Goal: Task Accomplishment & Management: Complete application form

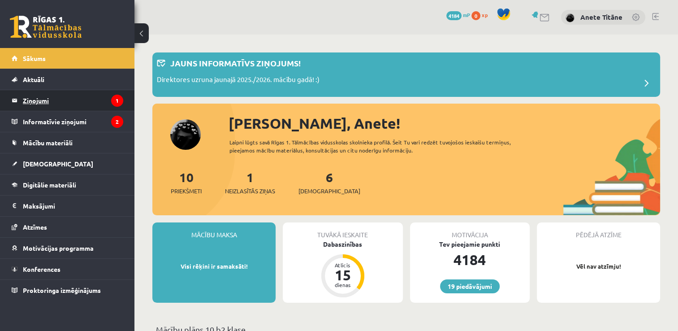
click at [92, 99] on legend "Ziņojumi 1" at bounding box center [73, 100] width 100 height 21
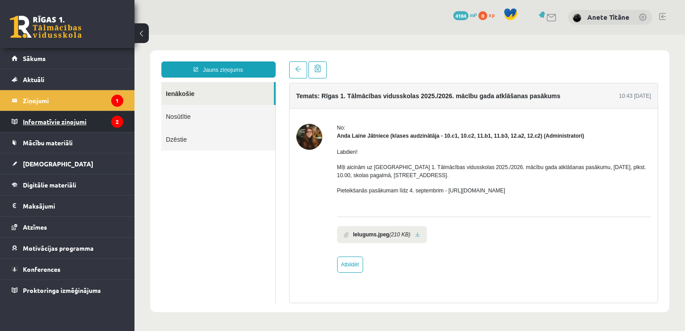
click at [111, 116] on legend "Informatīvie ziņojumi 2" at bounding box center [73, 121] width 100 height 21
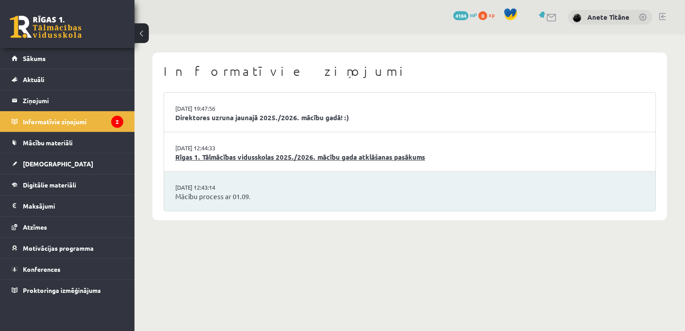
click at [240, 153] on link "Rīgas 1. Tālmācības vidusskolas 2025./2026. mācību gada atklāšanas pasākums" at bounding box center [409, 157] width 469 height 10
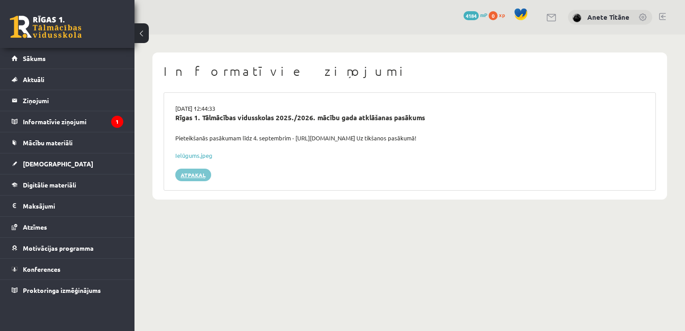
click at [185, 174] on link "Atpakaļ" at bounding box center [193, 175] width 36 height 13
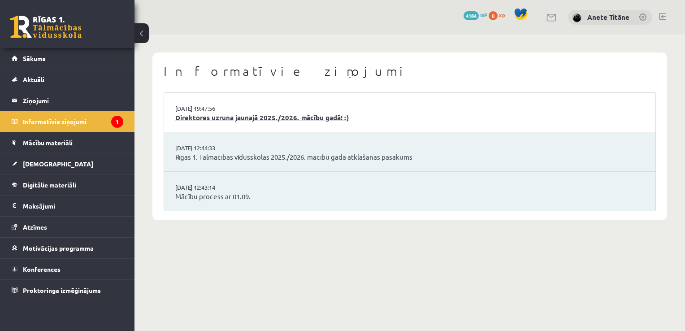
click at [212, 119] on link "Direktores uzruna jaunajā 2025./2026. mācību gadā! :)" at bounding box center [409, 118] width 469 height 10
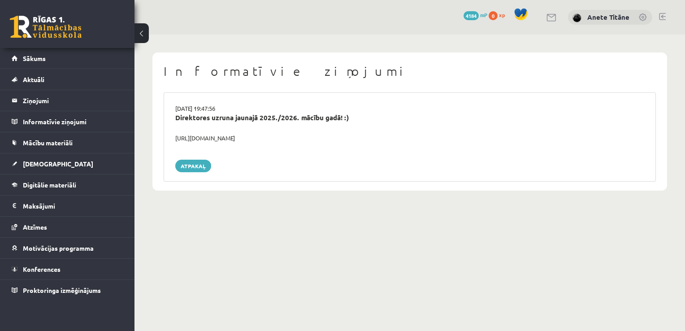
click at [226, 136] on div "https://youtube.com/shorts/lM8RsWyzCn4" at bounding box center [410, 138] width 483 height 9
click at [175, 135] on div "https://youtube.com/shorts/lM8RsWyzCn4" at bounding box center [410, 138] width 483 height 9
drag, startPoint x: 175, startPoint y: 135, endPoint x: 289, endPoint y: 136, distance: 113.5
click at [289, 136] on div "https://youtube.com/shorts/lM8RsWyzCn4" at bounding box center [410, 138] width 483 height 9
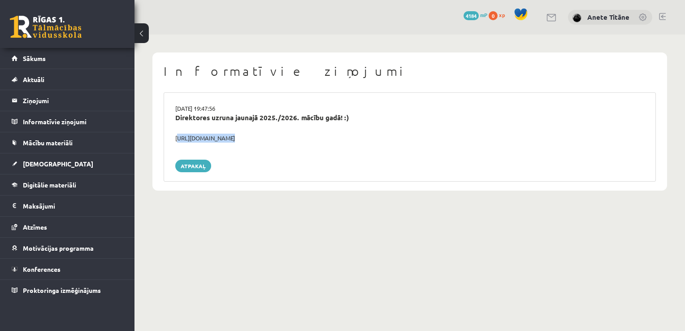
copy div "https://youtube.com/shorts/lM8RsWyzCn4"
click at [72, 135] on link "Mācību materiāli" at bounding box center [68, 142] width 112 height 21
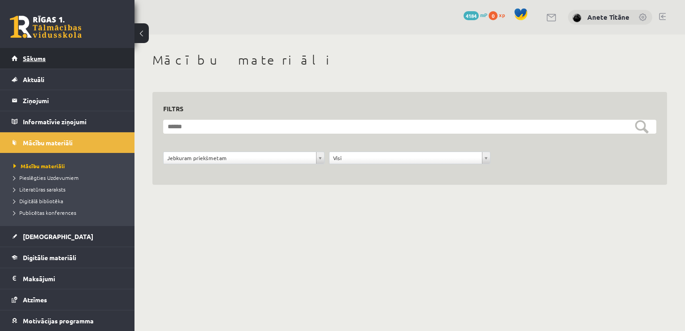
click at [60, 48] on div "0 Dāvanas 4184 mP 0 xp" at bounding box center [67, 24] width 135 height 48
click at [57, 56] on link "Sākums" at bounding box center [68, 58] width 112 height 21
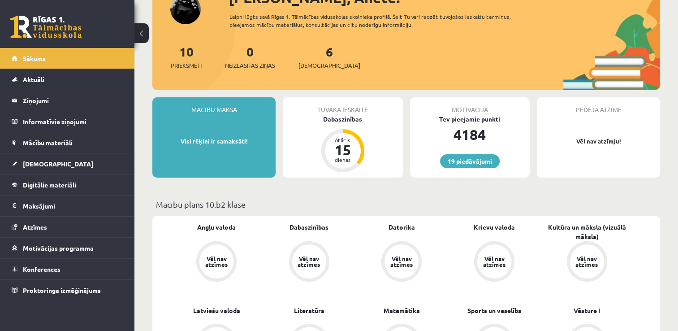
scroll to position [64, 0]
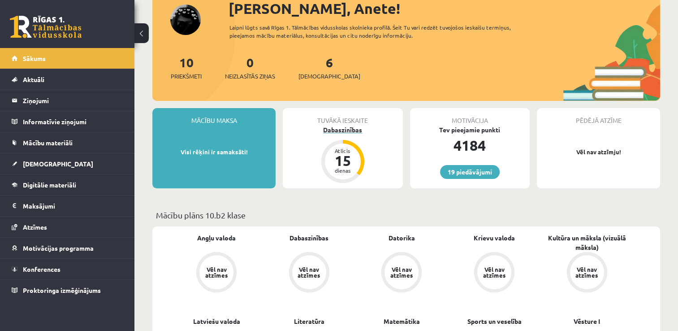
click at [348, 129] on div "Dabaszinības" at bounding box center [343, 129] width 120 height 9
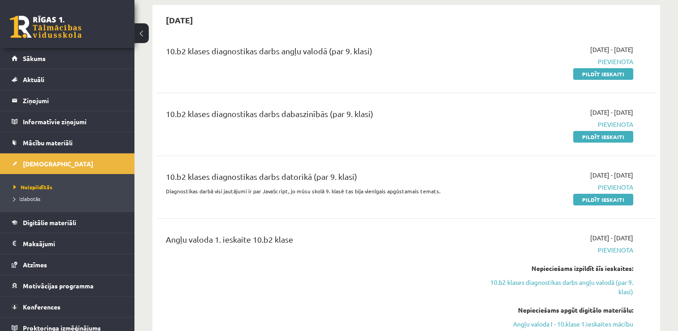
scroll to position [84, 0]
click at [39, 218] on link "Digitālie materiāli" at bounding box center [68, 222] width 112 height 21
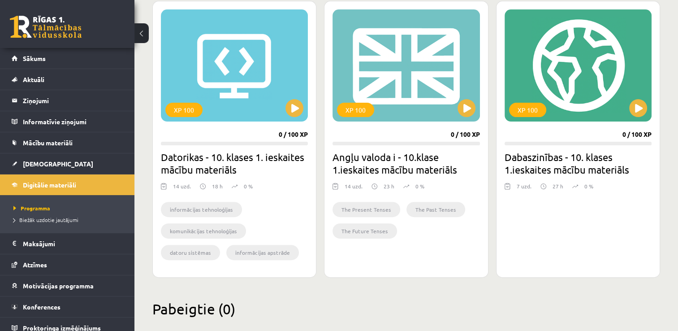
scroll to position [256, 0]
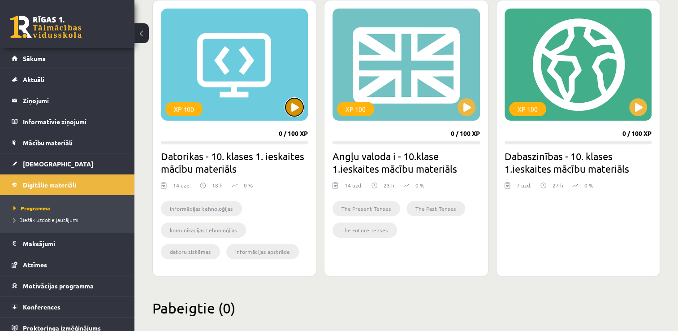
click at [292, 102] on button at bounding box center [295, 107] width 18 height 18
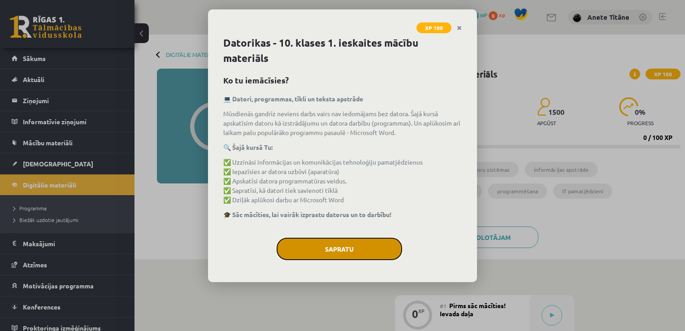
click at [321, 245] on button "Sapratu" at bounding box center [340, 249] width 126 height 22
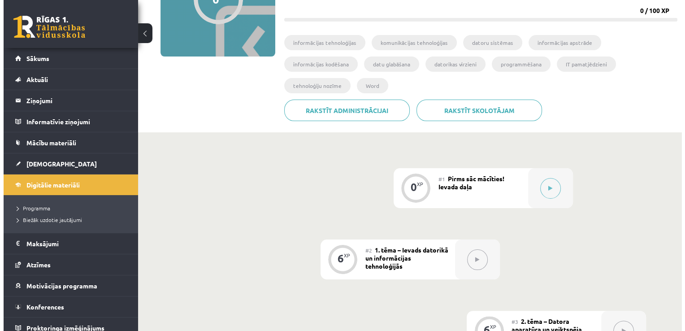
scroll to position [128, 0]
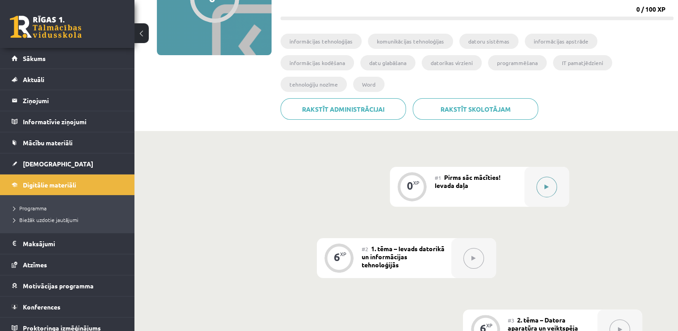
click at [539, 177] on button at bounding box center [547, 187] width 21 height 21
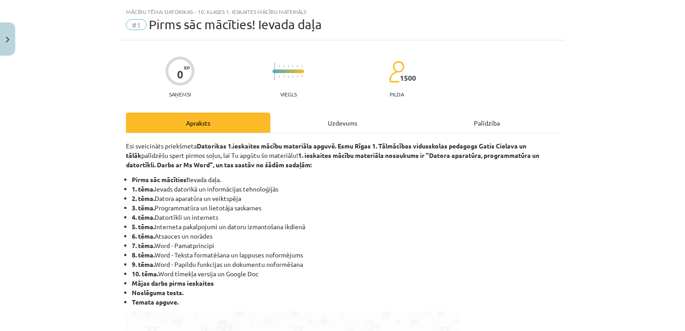
scroll to position [0, 0]
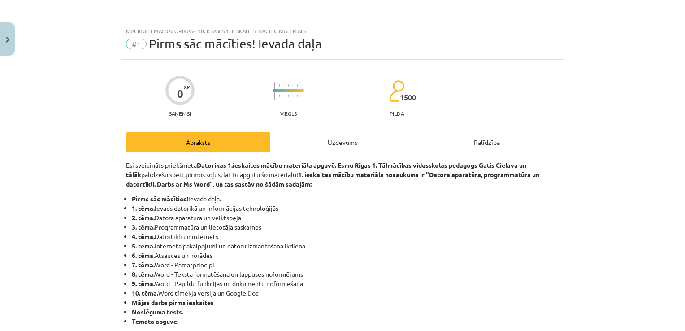
click at [330, 144] on div "Uzdevums" at bounding box center [342, 142] width 144 height 20
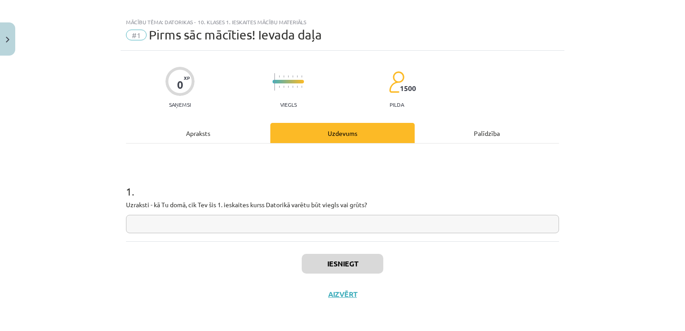
click at [204, 137] on div "Apraksts" at bounding box center [198, 133] width 144 height 20
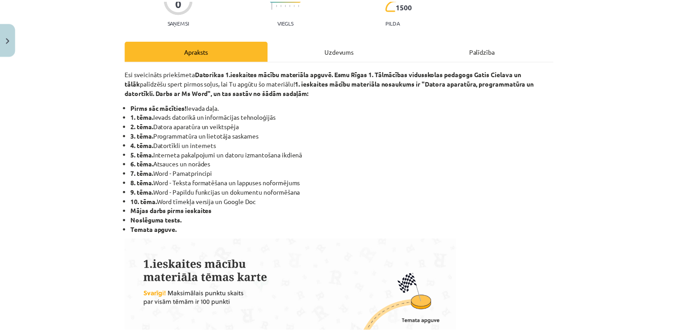
scroll to position [91, 0]
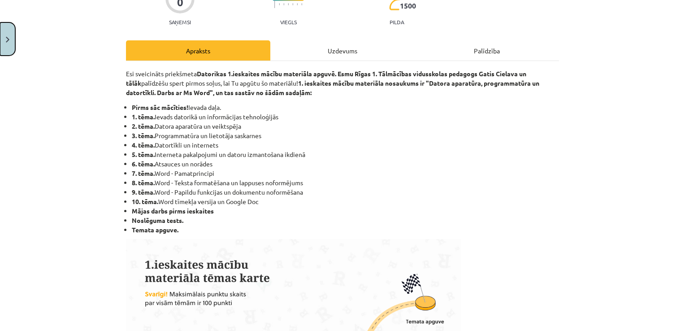
click at [11, 41] on button "Close" at bounding box center [7, 38] width 15 height 33
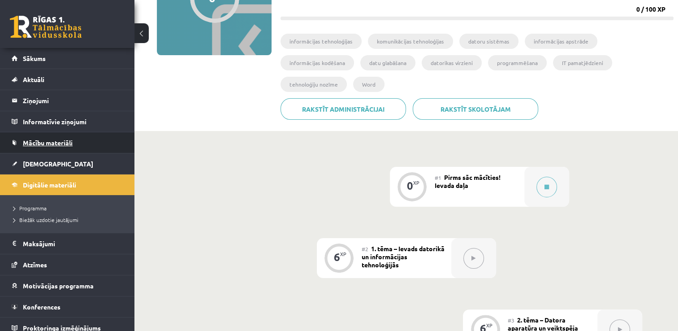
click at [87, 148] on link "Mācību materiāli" at bounding box center [68, 142] width 112 height 21
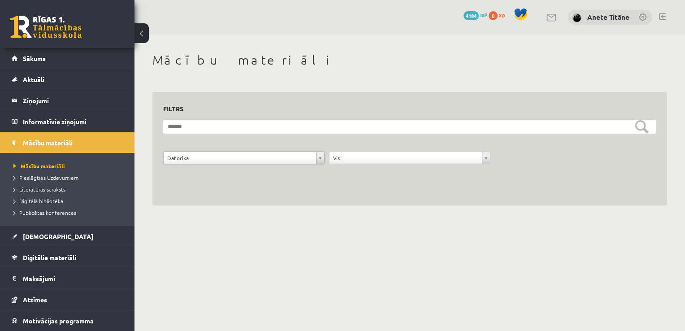
scroll to position [11, 0]
click at [84, 177] on link "Pieslēgties Uzdevumiem" at bounding box center [69, 178] width 112 height 8
click at [54, 162] on span "Mācību materiāli" at bounding box center [36, 165] width 46 height 7
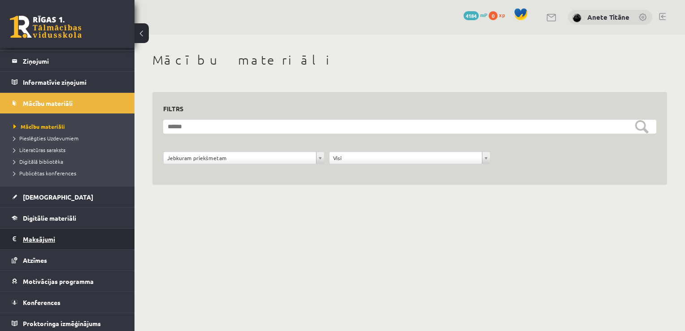
scroll to position [41, 0]
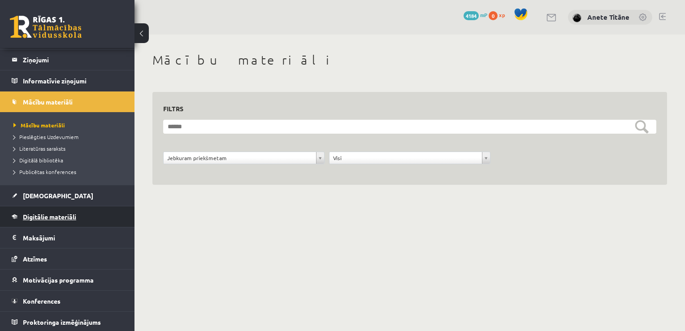
click at [75, 213] on span "Digitālie materiāli" at bounding box center [49, 217] width 53 height 8
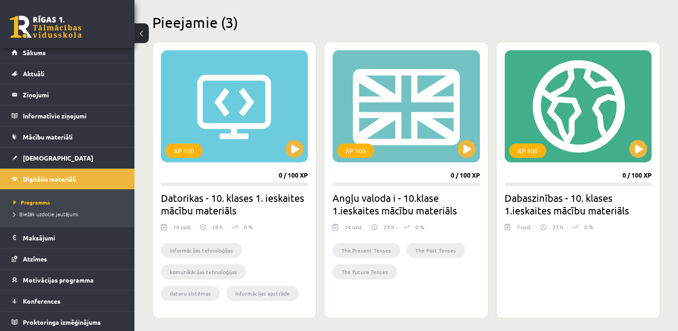
scroll to position [224, 0]
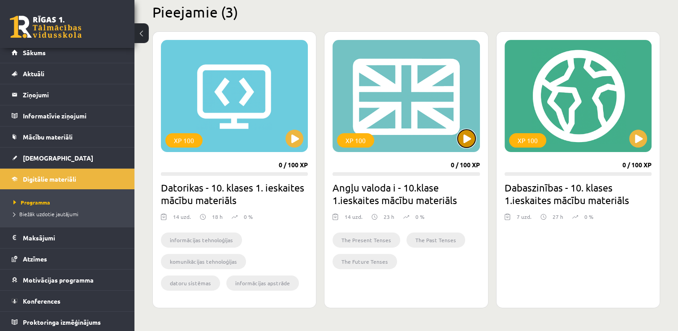
click at [463, 142] on button at bounding box center [467, 139] width 18 height 18
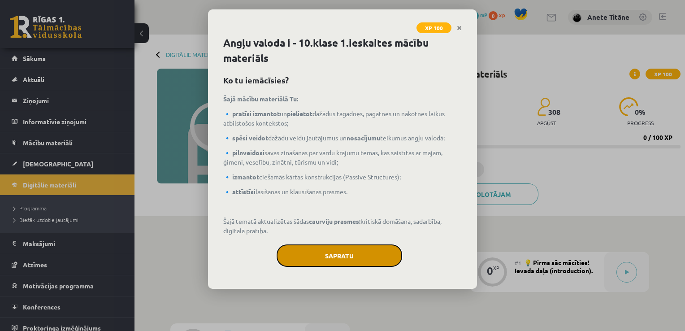
click at [331, 259] on button "Sapratu" at bounding box center [340, 255] width 126 height 22
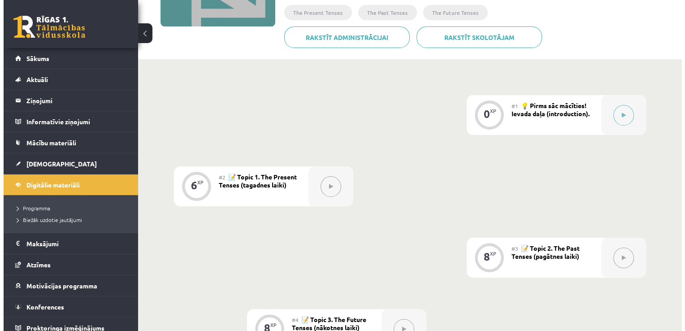
scroll to position [179, 0]
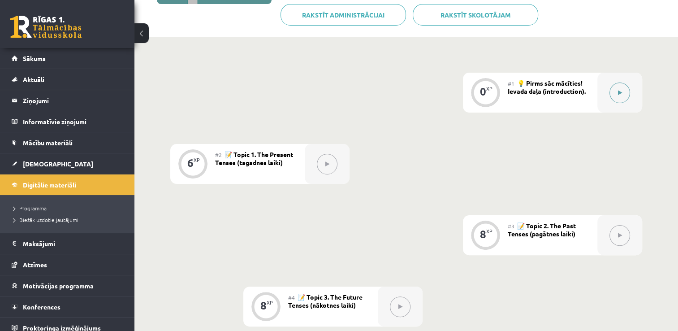
click at [618, 89] on button at bounding box center [620, 93] width 21 height 21
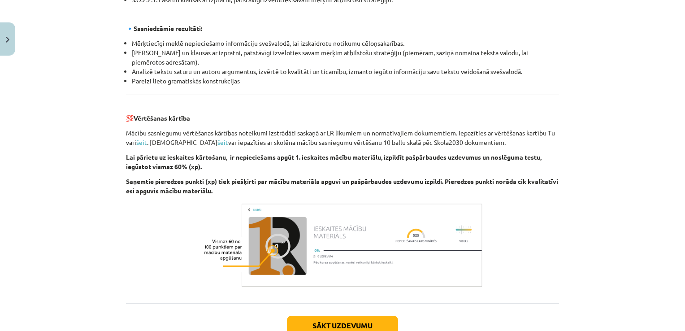
scroll to position [927, 0]
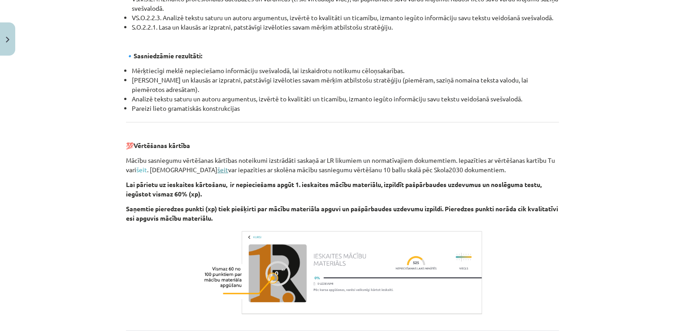
click at [217, 170] on link "šeit" at bounding box center [222, 169] width 11 height 8
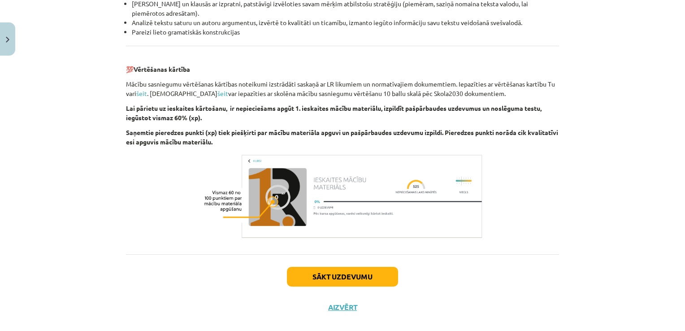
scroll to position [1004, 0]
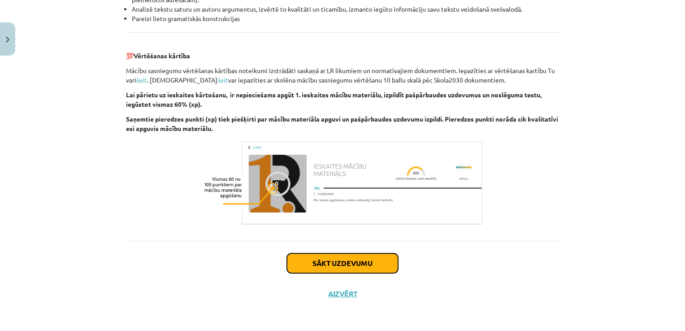
click at [328, 258] on button "Sākt uzdevumu" at bounding box center [342, 263] width 111 height 20
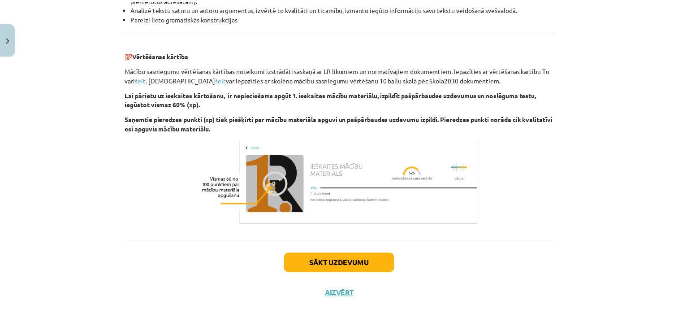
scroll to position [9, 0]
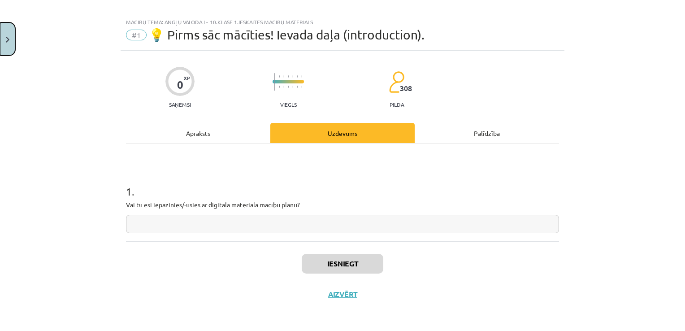
click at [10, 34] on button "Close" at bounding box center [7, 38] width 15 height 33
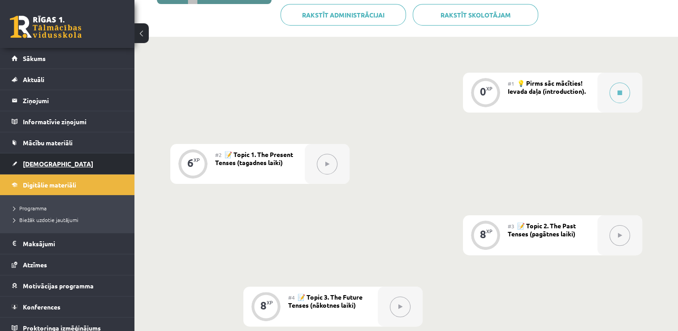
click at [61, 165] on link "[DEMOGRAPHIC_DATA]" at bounding box center [68, 163] width 112 height 21
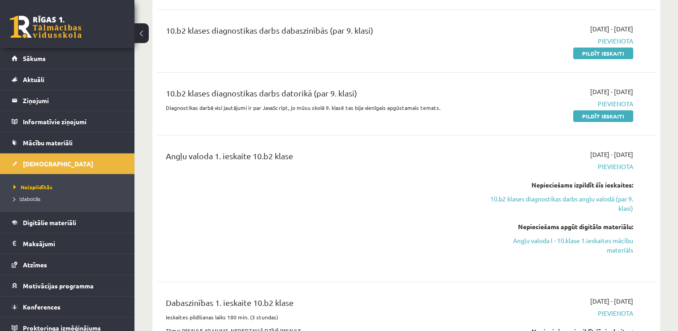
scroll to position [179, 0]
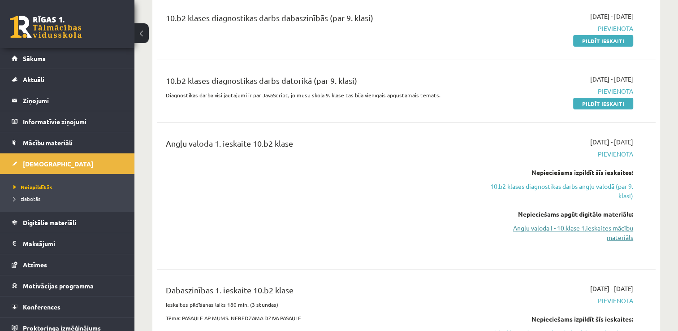
click at [534, 228] on link "Angļu valoda I - 10.klase 1.ieskaites mācību materiāls" at bounding box center [560, 232] width 147 height 19
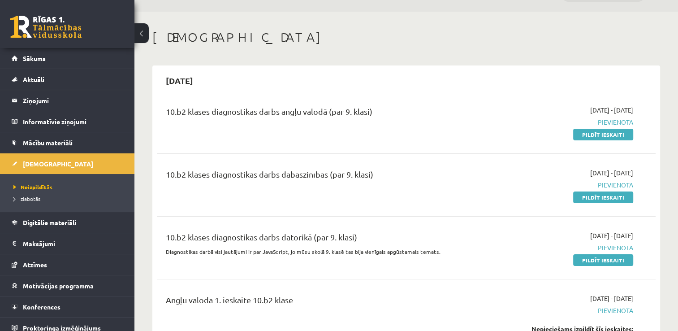
scroll to position [45, 0]
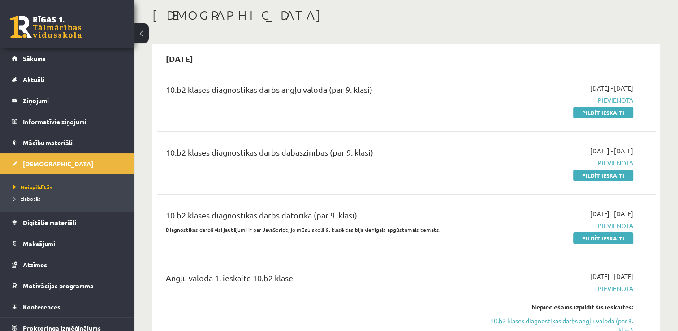
click at [581, 110] on link "Pildīt ieskaiti" at bounding box center [604, 113] width 60 height 12
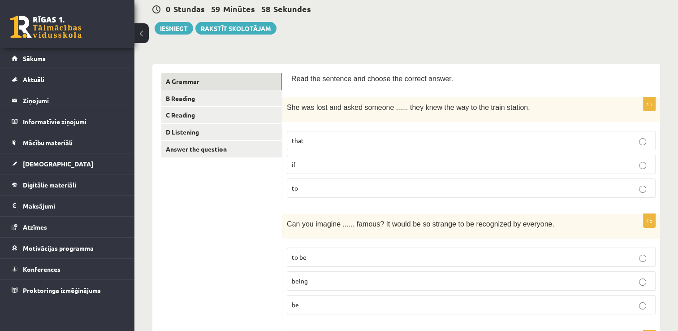
scroll to position [90, 0]
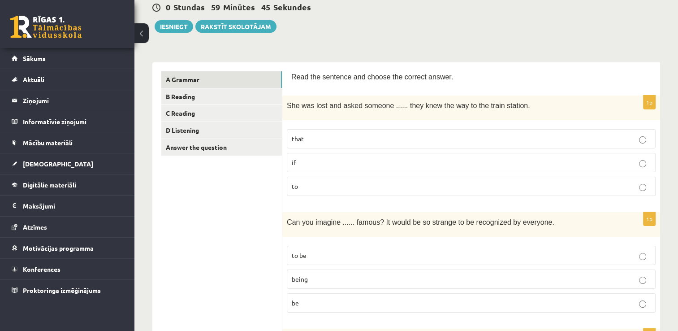
click at [323, 163] on p "if" at bounding box center [471, 162] width 359 height 9
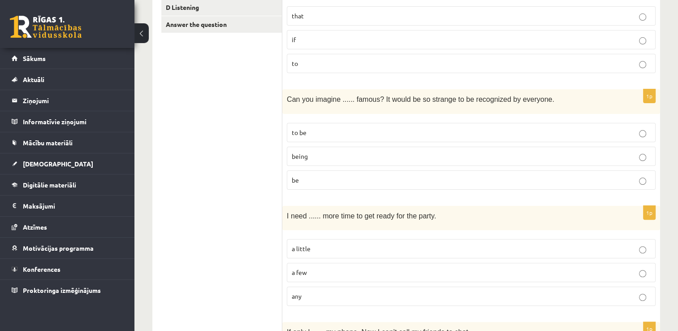
scroll to position [224, 0]
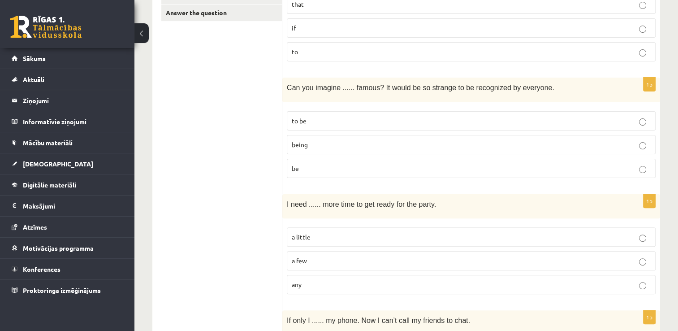
click at [339, 146] on p "being" at bounding box center [471, 144] width 359 height 9
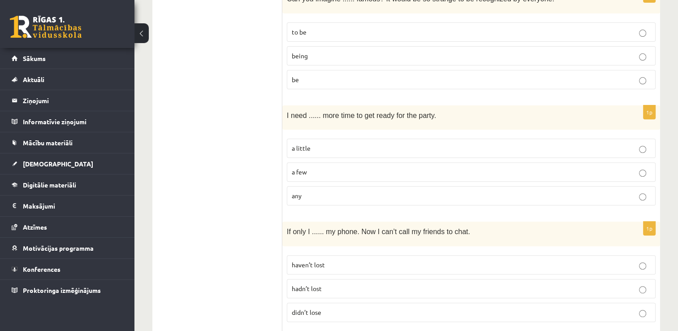
scroll to position [314, 0]
click at [331, 145] on p "a little" at bounding box center [471, 147] width 359 height 9
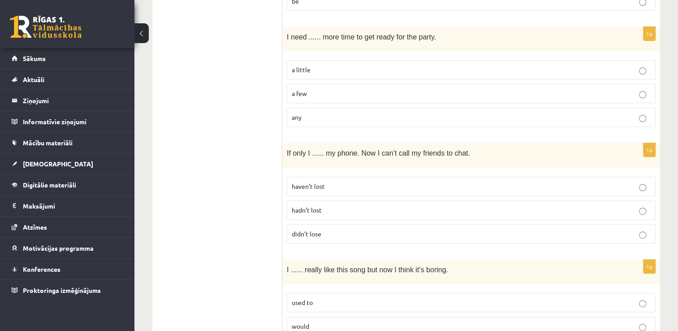
scroll to position [448, 0]
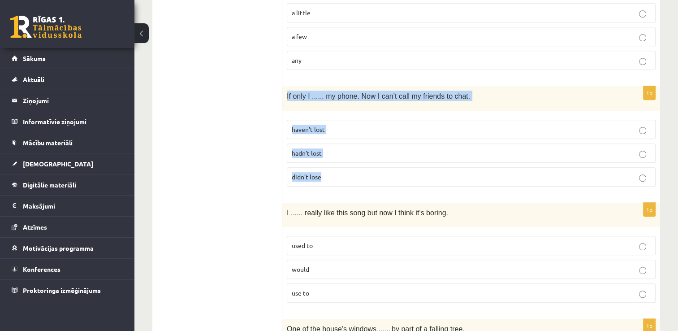
drag, startPoint x: 287, startPoint y: 93, endPoint x: 335, endPoint y: 171, distance: 91.6
click at [335, 171] on div "1p If only I ...... my phone. Now I can’t call my friends to chat. haven’t lost…" at bounding box center [472, 140] width 378 height 108
copy div "If only I ...... my phone. Now I can’t call my friends to chat. haven’t lost ha…"
click at [358, 152] on p "hadn’t lost" at bounding box center [471, 152] width 359 height 9
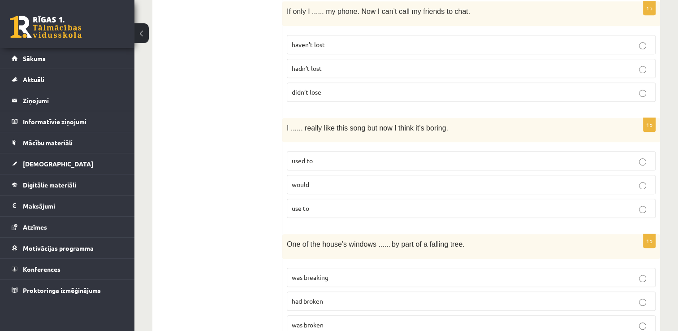
scroll to position [538, 0]
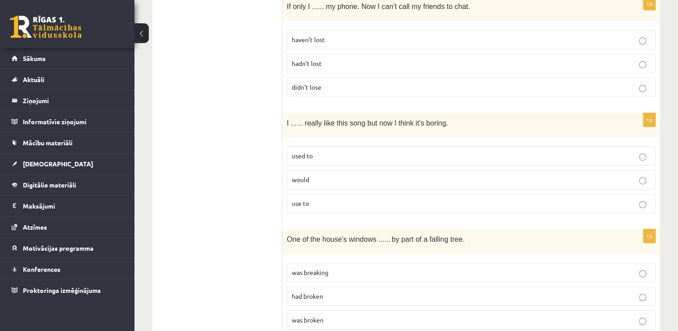
click at [319, 154] on p "used to" at bounding box center [471, 155] width 359 height 9
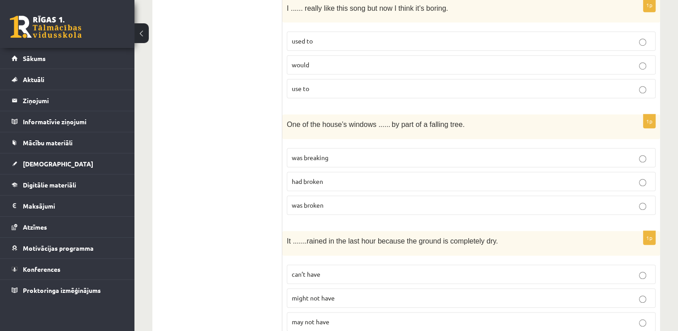
scroll to position [673, 0]
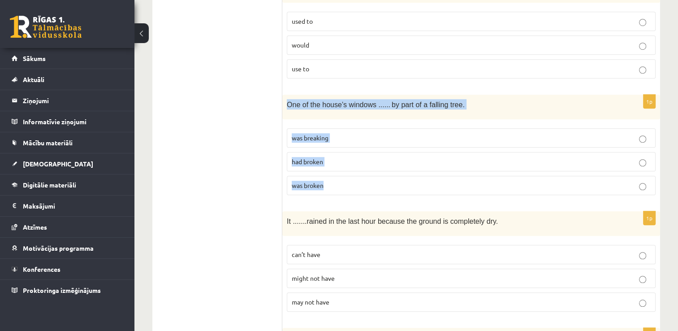
drag, startPoint x: 287, startPoint y: 100, endPoint x: 339, endPoint y: 179, distance: 95.1
click at [339, 179] on div "1p One of the house’s windows ...... by part of a falling tree. was breaking ha…" at bounding box center [472, 149] width 378 height 108
copy div "One of the house’s windows ...... by part of a falling tree. was breaking had b…"
click at [310, 182] on span "was broken" at bounding box center [308, 185] width 32 height 8
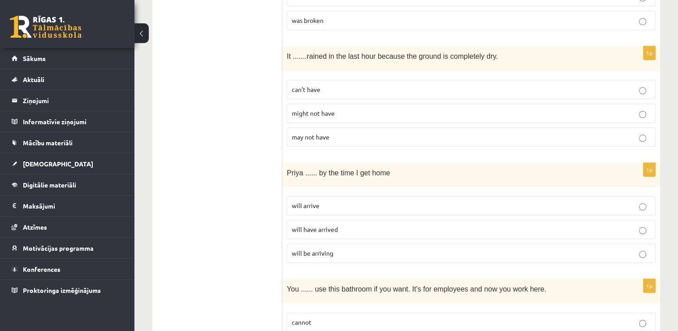
scroll to position [852, 0]
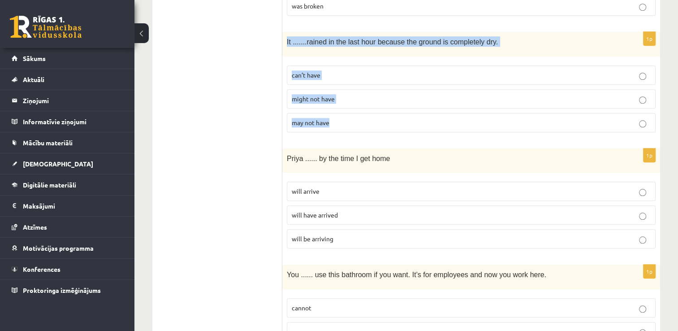
drag, startPoint x: 286, startPoint y: 36, endPoint x: 343, endPoint y: 118, distance: 99.9
click at [343, 118] on div "1p It ....... rained in the last hour because the ground is completely dry. can…" at bounding box center [472, 86] width 378 height 108
copy div "It ....... rained in the last hour because the ground is completely dry. can’t …"
click at [329, 71] on p "can’t have" at bounding box center [471, 74] width 359 height 9
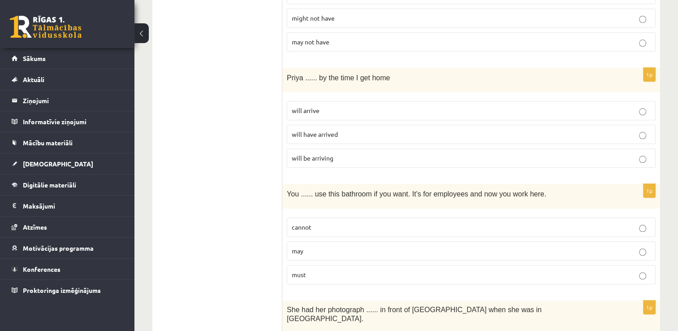
scroll to position [942, 0]
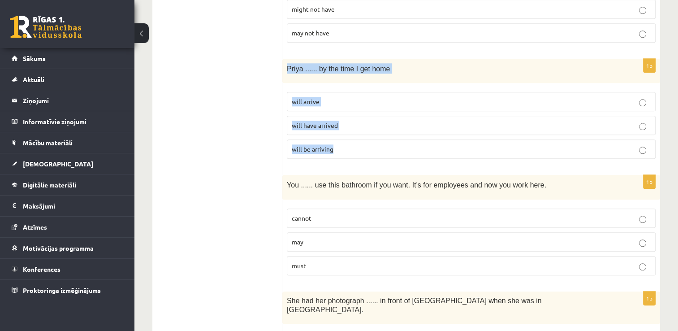
drag, startPoint x: 287, startPoint y: 62, endPoint x: 344, endPoint y: 141, distance: 97.2
click at [344, 141] on div "1p Priya ...... by the time I get home will arrive will have arrived will be ar…" at bounding box center [472, 113] width 378 height 108
copy div "Priya ...... by the time I get home will arrive will have arrived will be arriv…"
click at [308, 121] on span "will have arrived" at bounding box center [315, 125] width 46 height 8
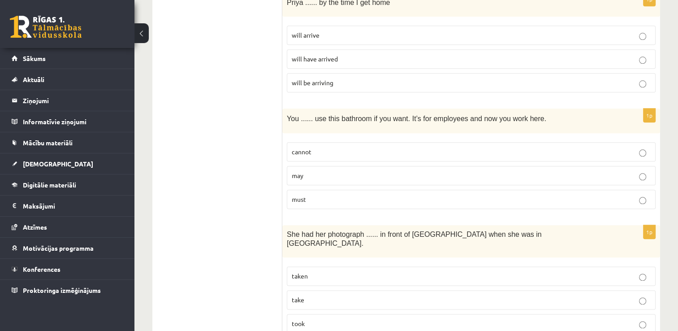
scroll to position [1031, 0]
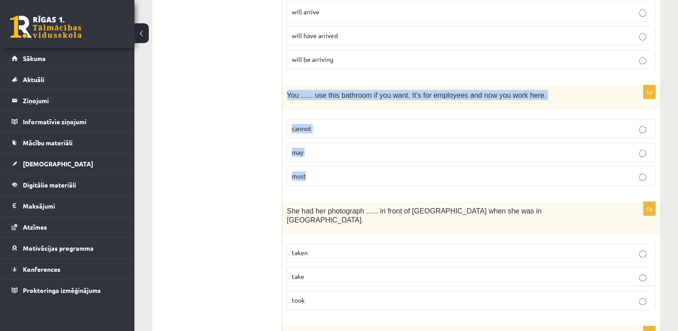
drag, startPoint x: 286, startPoint y: 88, endPoint x: 312, endPoint y: 165, distance: 81.4
click at [312, 165] on div "1p You ...... use this bathroom if you want. It’s for employees and now you wor…" at bounding box center [472, 139] width 378 height 108
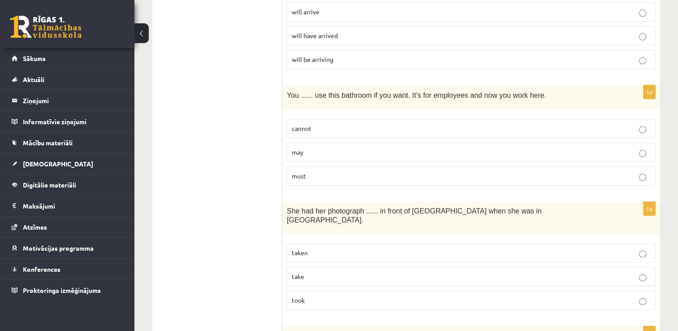
drag, startPoint x: 312, startPoint y: 165, endPoint x: 254, endPoint y: 161, distance: 58.0
click at [254, 161] on ul "A Grammar B Reading C Reading D Listening Answer the question" at bounding box center [221, 304] width 121 height 2349
click at [304, 148] on p "may" at bounding box center [471, 152] width 359 height 9
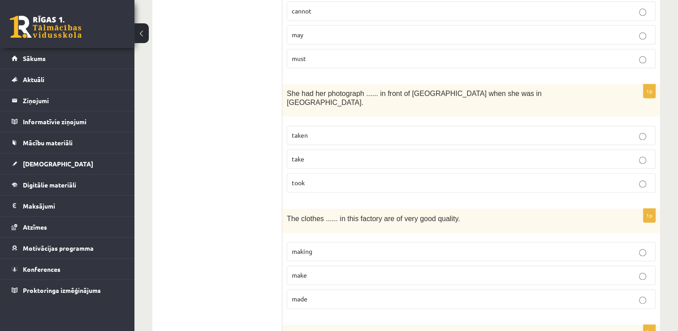
scroll to position [1166, 0]
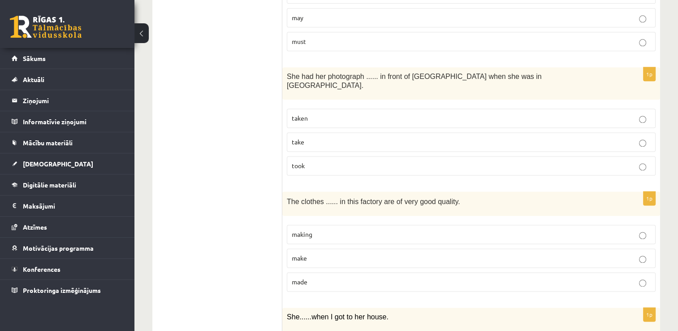
click at [310, 113] on p "taken" at bounding box center [471, 117] width 359 height 9
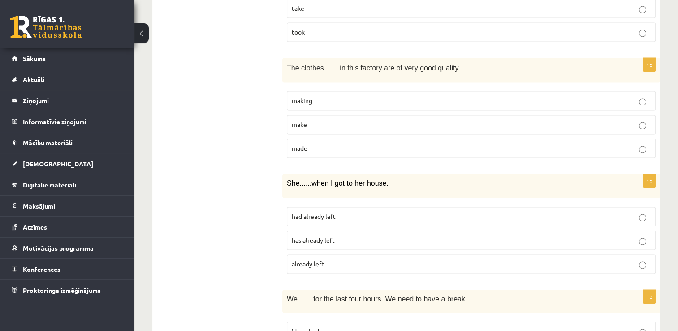
scroll to position [1300, 0]
click at [319, 143] on p "made" at bounding box center [471, 147] width 359 height 9
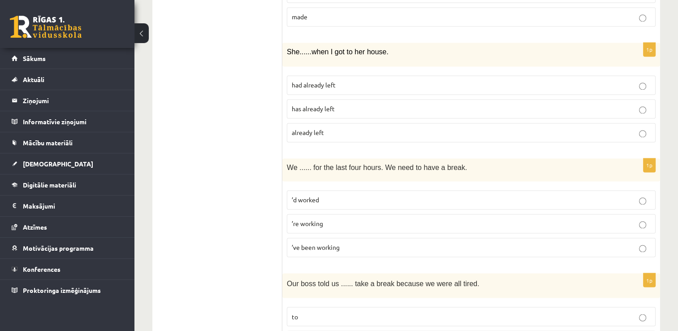
scroll to position [1435, 0]
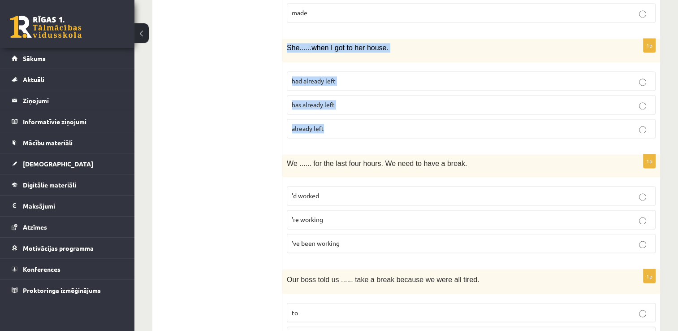
drag, startPoint x: 286, startPoint y: 30, endPoint x: 333, endPoint y: 107, distance: 90.4
click at [333, 107] on div "1p She ...... when I got to her house. had already left has already left alread…" at bounding box center [472, 92] width 378 height 107
copy div "She ...... when I got to her house. had already left has already left already l…"
click at [336, 100] on p "has already left" at bounding box center [471, 104] width 359 height 9
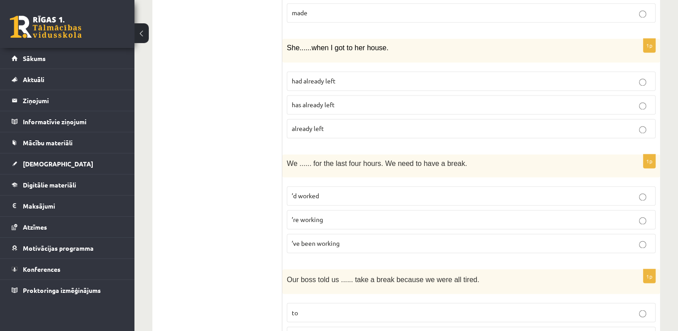
click at [332, 77] on span "had already left" at bounding box center [314, 81] width 44 height 8
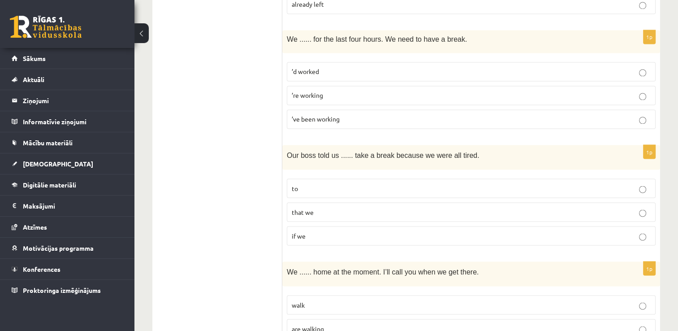
scroll to position [1570, 0]
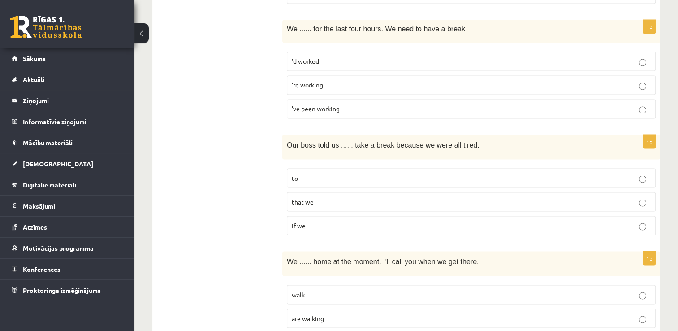
click at [323, 104] on span "’ve been working" at bounding box center [316, 108] width 48 height 8
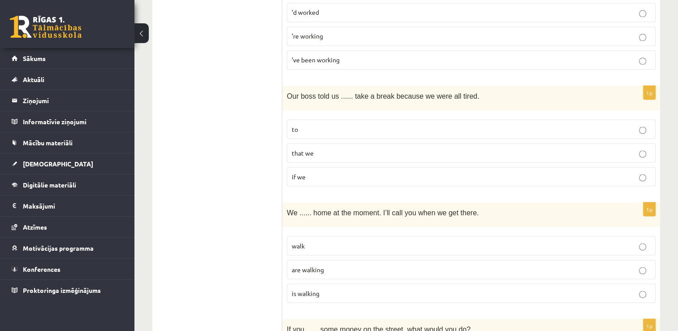
scroll to position [1659, 0]
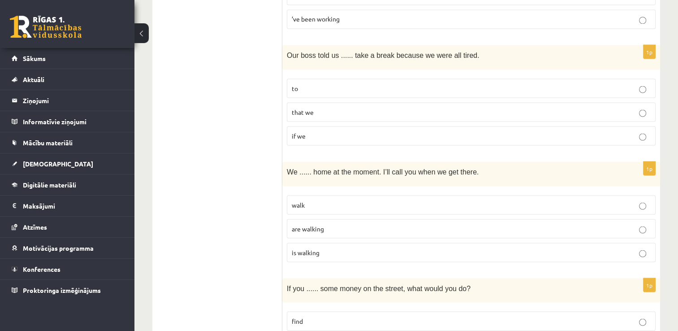
click at [314, 83] on p "to" at bounding box center [471, 87] width 359 height 9
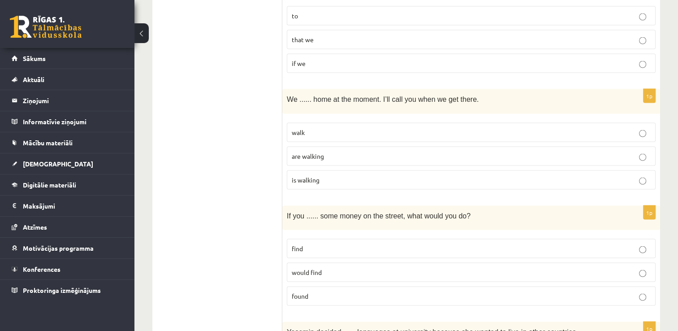
scroll to position [1749, 0]
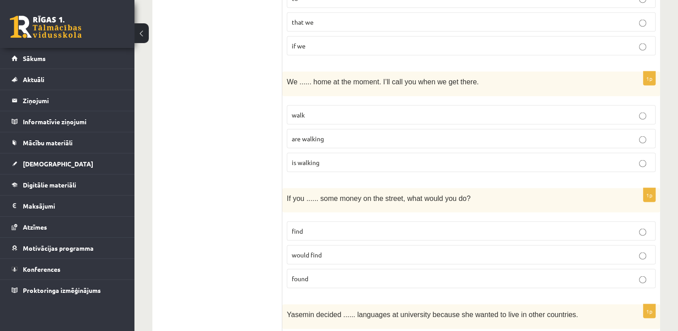
click at [326, 134] on p "are walking" at bounding box center [471, 138] width 359 height 9
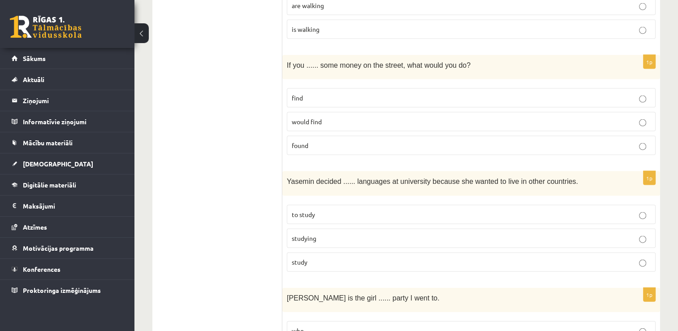
scroll to position [1883, 0]
click at [337, 139] on p "found" at bounding box center [471, 143] width 359 height 9
click at [336, 116] on p "would find" at bounding box center [471, 120] width 359 height 9
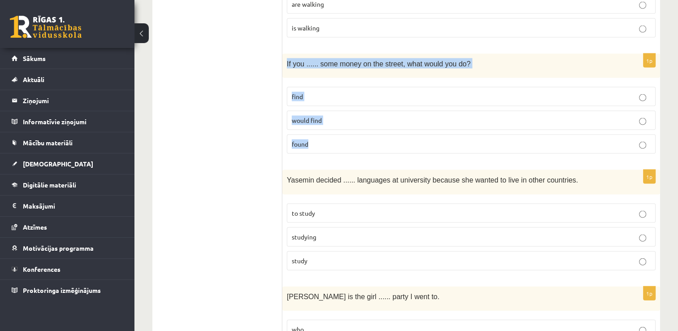
drag, startPoint x: 286, startPoint y: 42, endPoint x: 320, endPoint y: 120, distance: 85.3
click at [320, 120] on div "1p If you ...... some money on the street, what would you do? find would find f…" at bounding box center [472, 108] width 378 height 108
copy div "If you ...... some money on the street, what would you do? find would find found"
click at [310, 139] on p "found" at bounding box center [471, 143] width 359 height 9
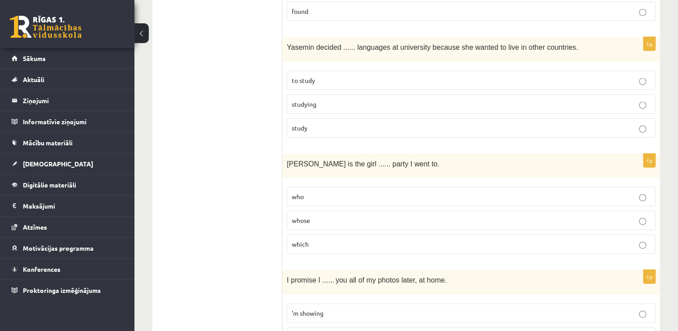
scroll to position [2018, 0]
click at [317, 74] on p "to study" at bounding box center [471, 78] width 359 height 9
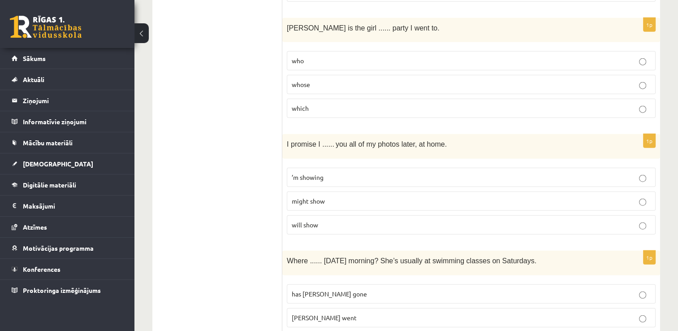
scroll to position [2152, 0]
click at [313, 79] on p "whose" at bounding box center [471, 83] width 359 height 9
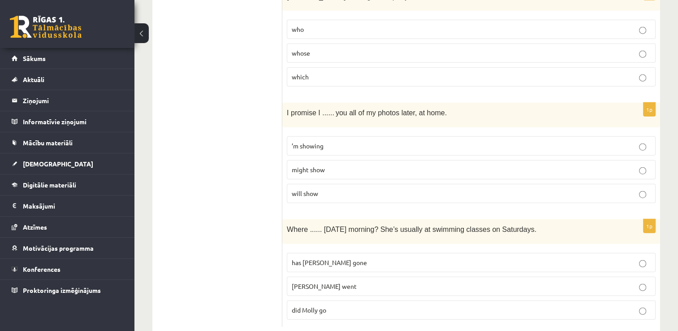
scroll to position [2184, 0]
click at [313, 188] on span "will show" at bounding box center [305, 192] width 26 height 8
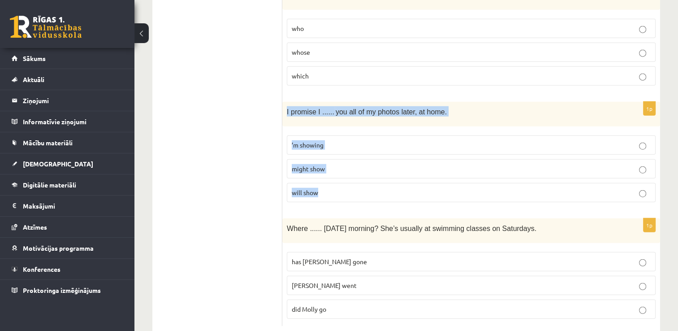
drag, startPoint x: 286, startPoint y: 89, endPoint x: 340, endPoint y: 173, distance: 99.9
click at [340, 173] on div "1p I promise I ...... you all of my photos later, at home. ’m showing might sho…" at bounding box center [472, 156] width 378 height 108
copy div "I promise I ...... you all of my photos later, at home. ’m showing might show w…"
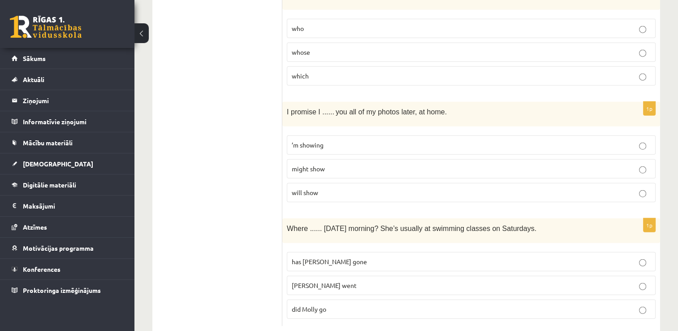
drag, startPoint x: 271, startPoint y: 174, endPoint x: 279, endPoint y: 175, distance: 8.1
click at [323, 305] on span "did Molly go" at bounding box center [309, 309] width 35 height 8
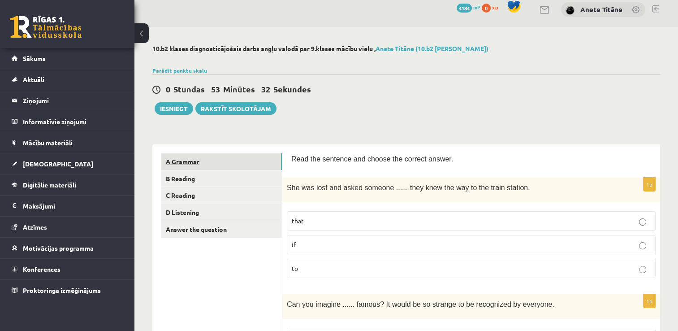
scroll to position [0, 0]
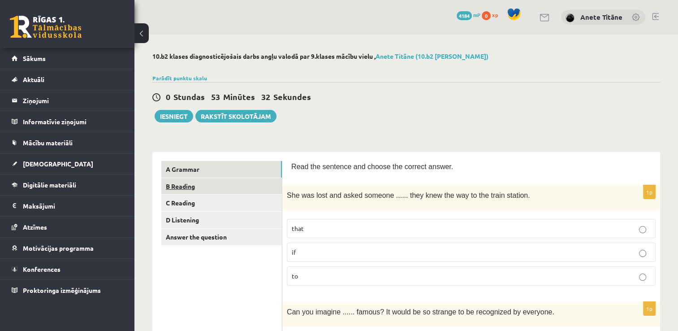
click at [223, 187] on link "B Reading" at bounding box center [221, 186] width 121 height 17
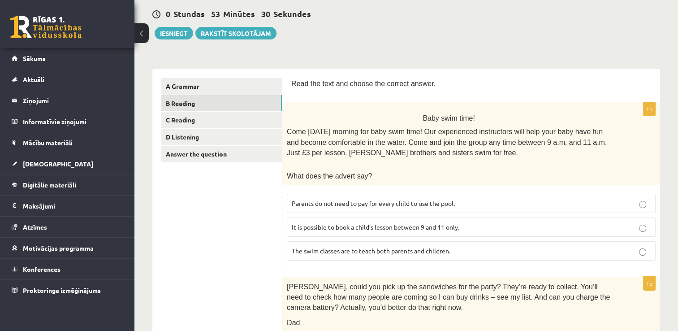
scroll to position [90, 0]
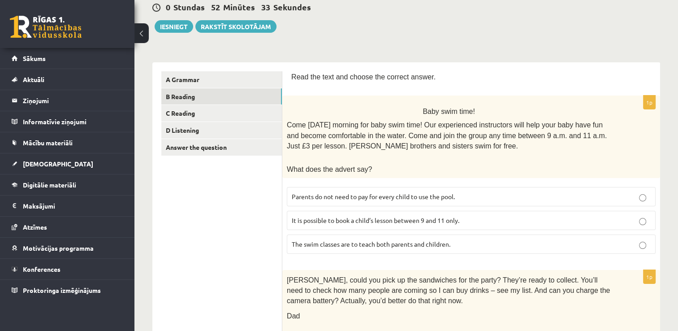
click at [387, 219] on span "It is possible to book a child’s lesson between 9 and 11 only." at bounding box center [376, 220] width 168 height 8
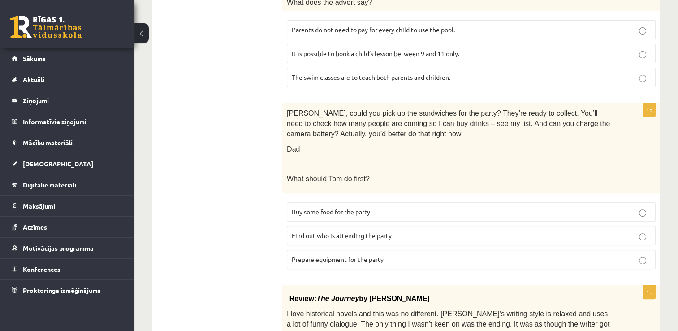
scroll to position [269, 0]
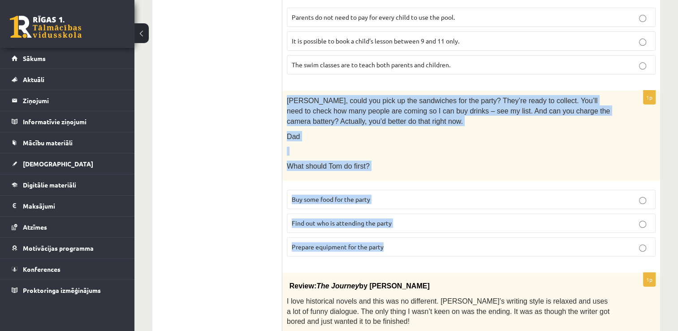
drag, startPoint x: 287, startPoint y: 95, endPoint x: 400, endPoint y: 238, distance: 182.3
click at [400, 238] on div "1p Tom, could you pick up the sandwiches for the party? They’re ready to collec…" at bounding box center [472, 177] width 378 height 173
copy div "Tom, could you pick up the sandwiches for the party? They’re ready to collect. …"
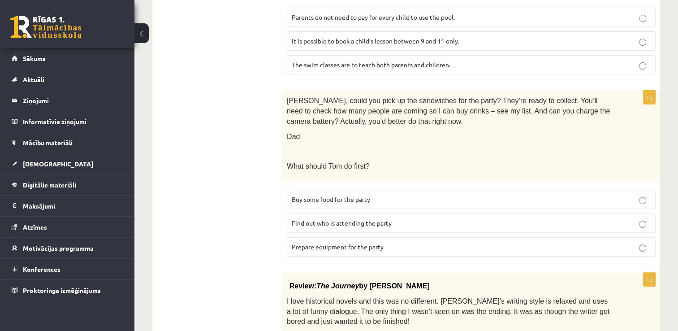
click at [314, 243] on span "Prepare equipment for the party" at bounding box center [338, 247] width 92 height 8
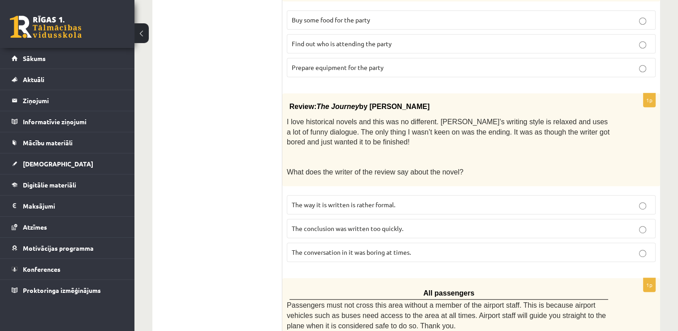
scroll to position [493, 0]
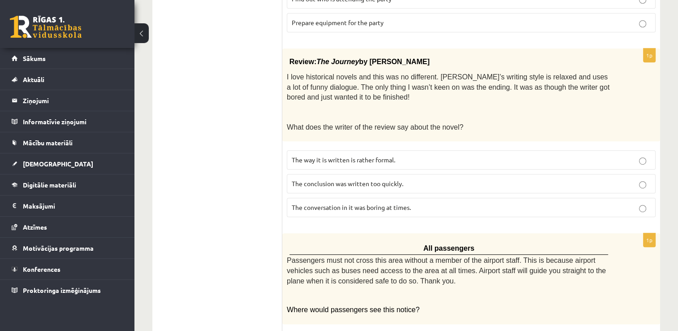
click at [342, 180] on span "The conclusion was written too quickly." at bounding box center [348, 183] width 112 height 8
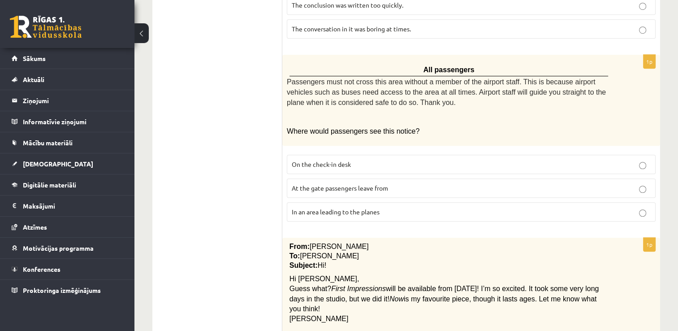
scroll to position [673, 0]
click at [336, 212] on label "In an area leading to the planes" at bounding box center [471, 210] width 369 height 19
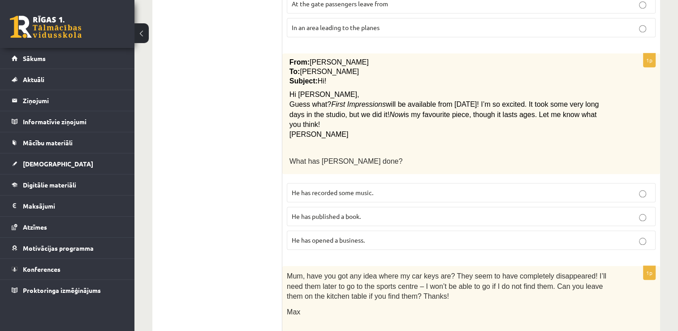
scroll to position [897, 0]
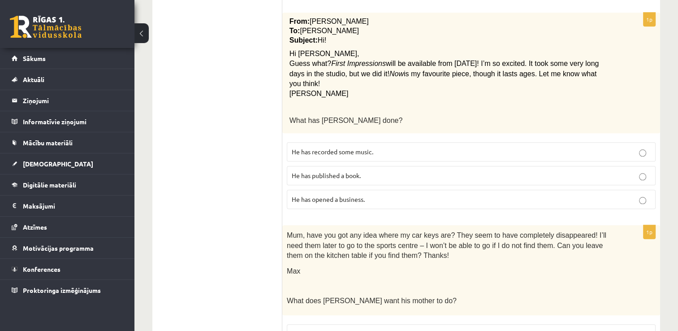
click at [350, 148] on span "He has recorded some music." at bounding box center [333, 152] width 82 height 8
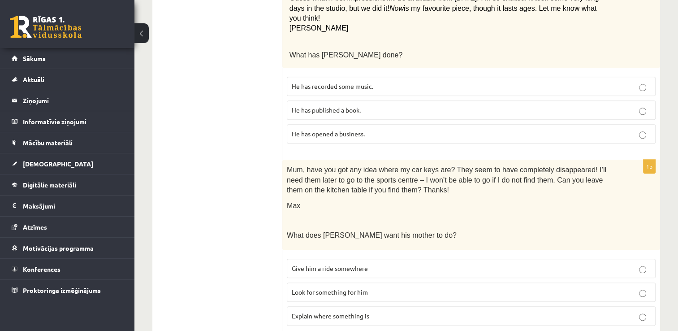
scroll to position [972, 0]
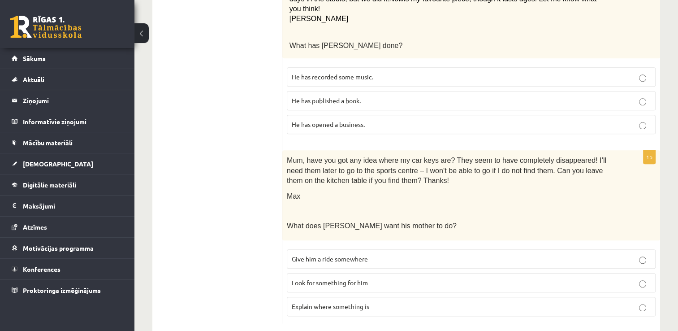
click at [382, 278] on p "Look for something for him" at bounding box center [471, 282] width 359 height 9
click at [374, 302] on p "Explain where something is" at bounding box center [471, 306] width 359 height 9
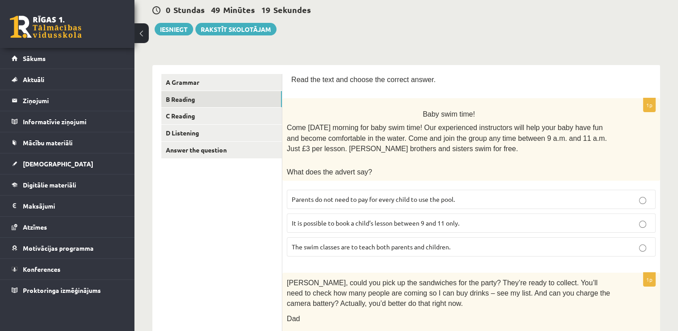
scroll to position [0, 0]
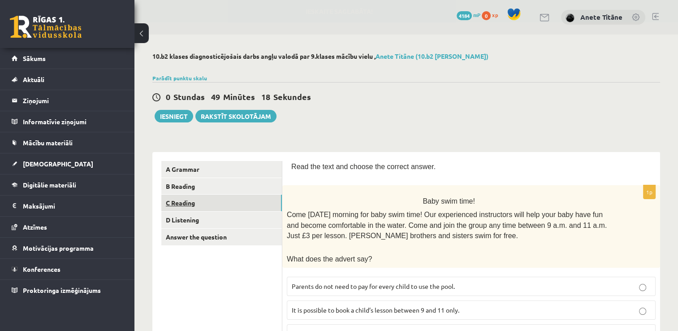
click at [264, 203] on link "C Reading" at bounding box center [221, 203] width 121 height 17
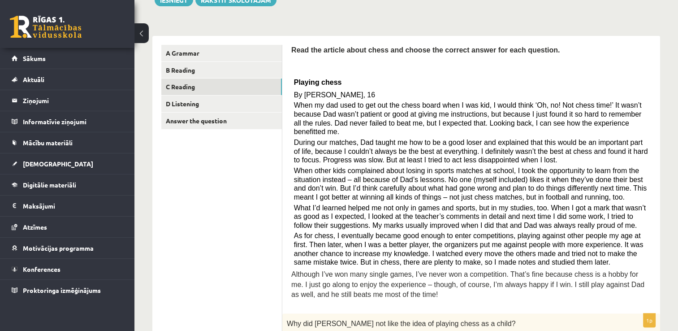
scroll to position [90, 0]
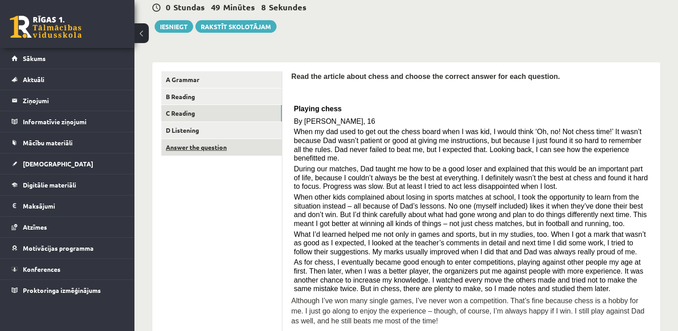
click at [265, 148] on link "Answer the question" at bounding box center [221, 147] width 121 height 17
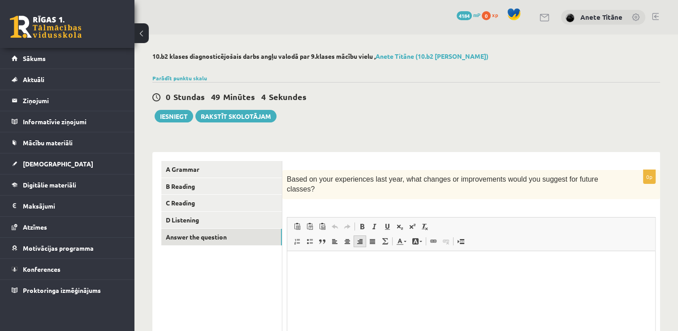
scroll to position [0, 0]
click at [242, 221] on link "D Listening" at bounding box center [221, 220] width 121 height 17
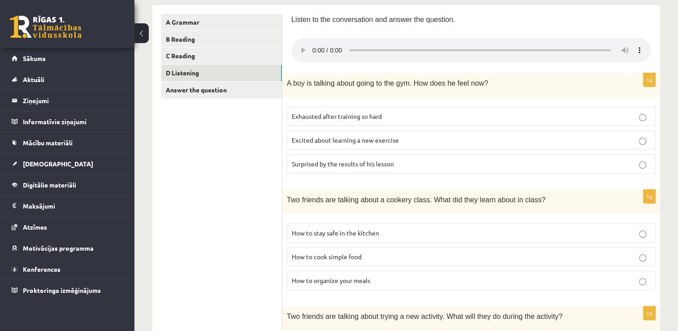
scroll to position [109, 0]
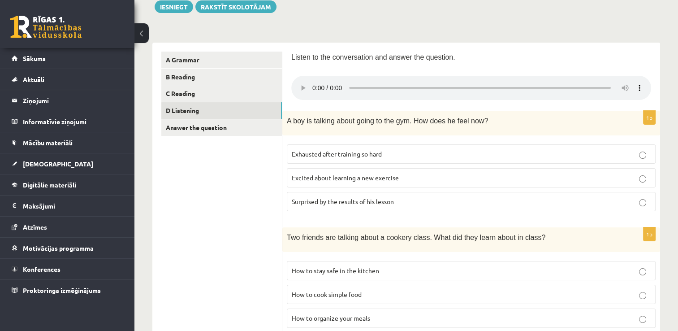
click at [417, 179] on p "Excited about learning a new exercise" at bounding box center [471, 177] width 359 height 9
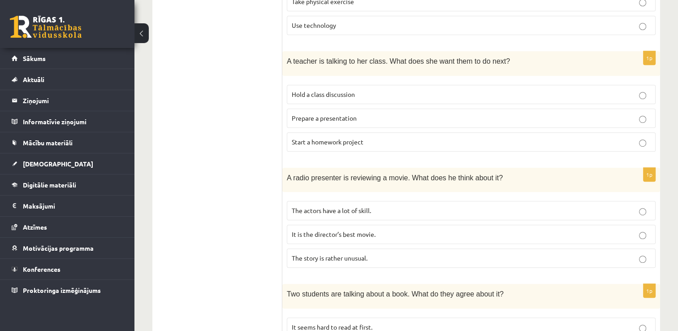
scroll to position [558, 0]
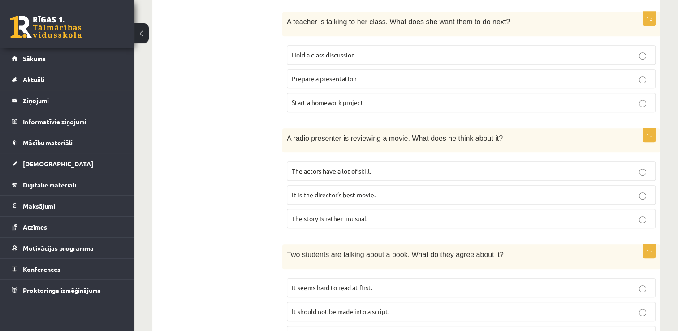
click at [383, 194] on p "It is the director’s best movie." at bounding box center [471, 194] width 359 height 9
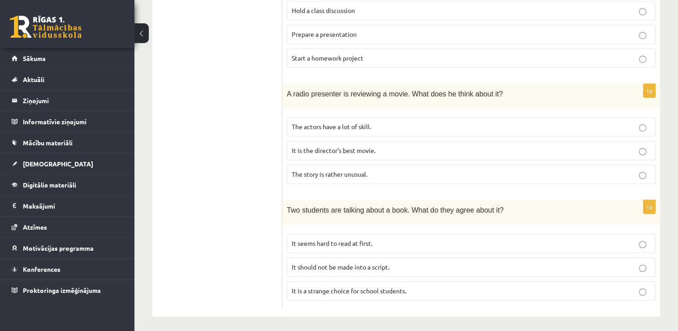
scroll to position [603, 0]
click at [400, 239] on p "It seems hard to read at first." at bounding box center [471, 242] width 359 height 9
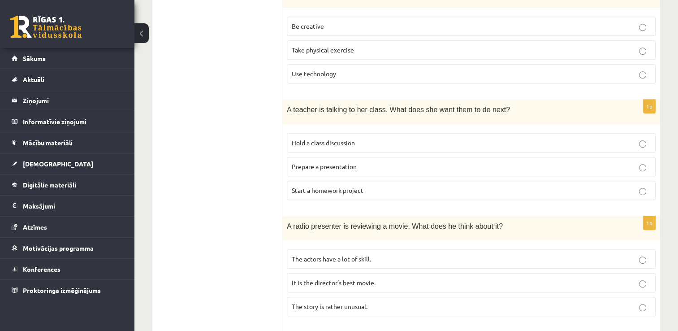
scroll to position [513, 0]
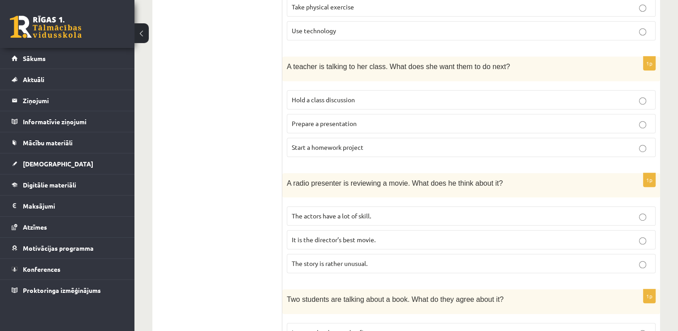
click at [375, 123] on p "Prepare a presentation" at bounding box center [471, 123] width 359 height 9
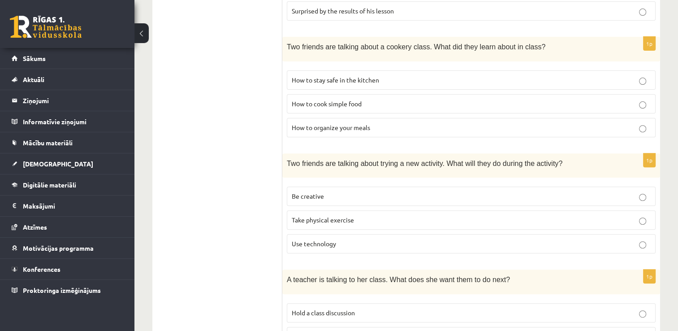
scroll to position [314, 0]
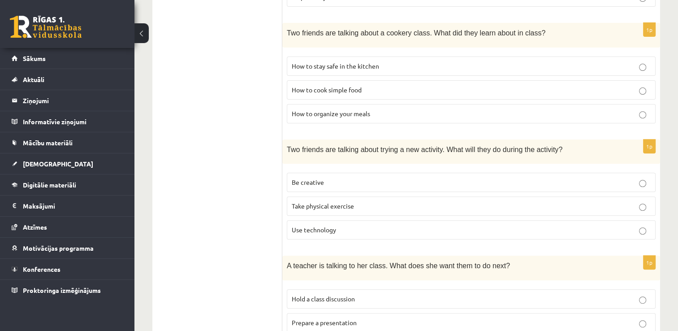
click at [367, 208] on p "Take physical exercise" at bounding box center [471, 205] width 359 height 9
click at [370, 182] on p "Be creative" at bounding box center [471, 182] width 359 height 9
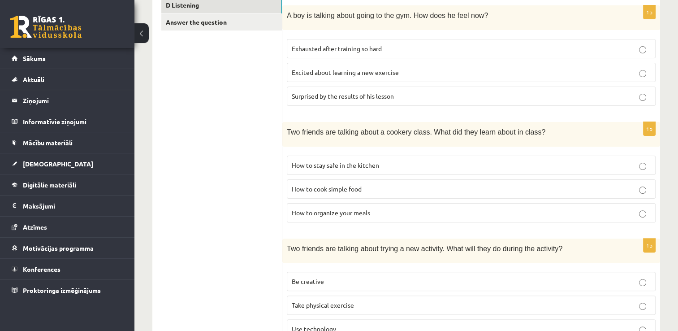
scroll to position [179, 0]
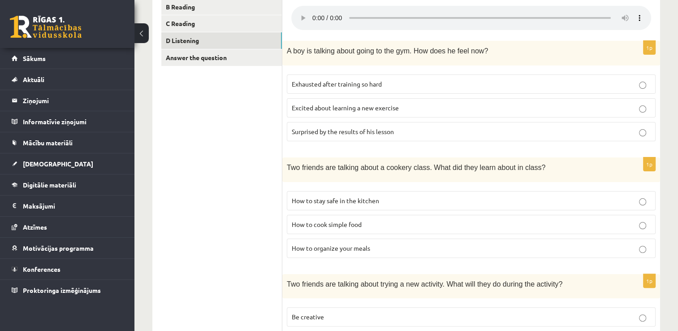
click at [369, 223] on p "How to cook simple food" at bounding box center [471, 224] width 359 height 9
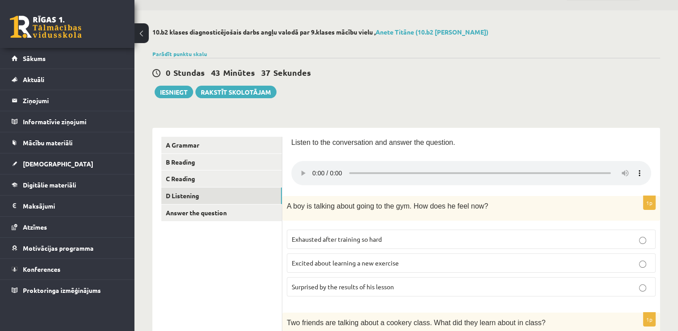
scroll to position [20, 0]
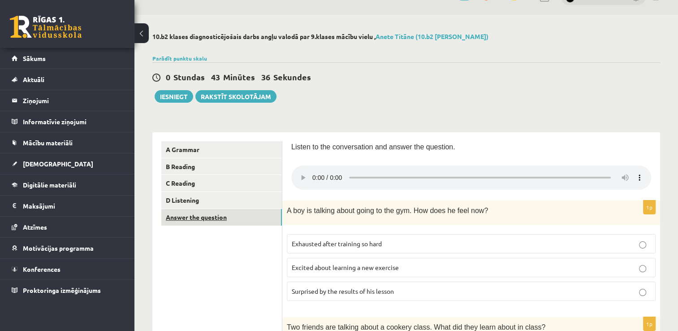
click at [255, 216] on link "Answer the question" at bounding box center [221, 217] width 121 height 17
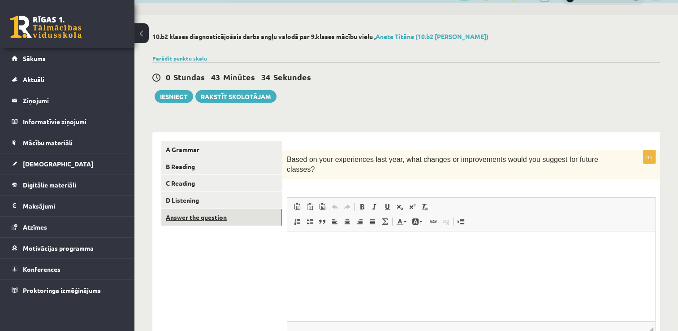
scroll to position [0, 0]
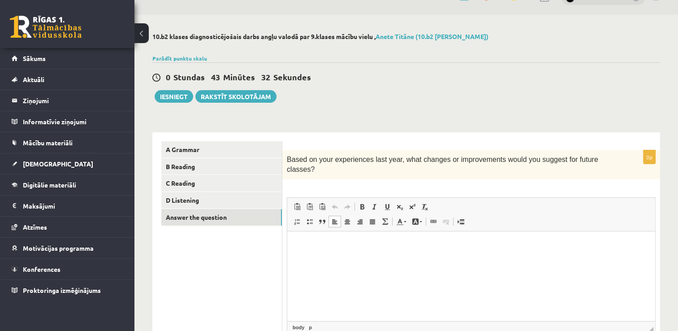
click at [326, 247] on p "Editor, wiswyg-editor-user-answer-47363711275020" at bounding box center [471, 244] width 350 height 9
click at [228, 202] on link "D Listening" at bounding box center [221, 200] width 121 height 17
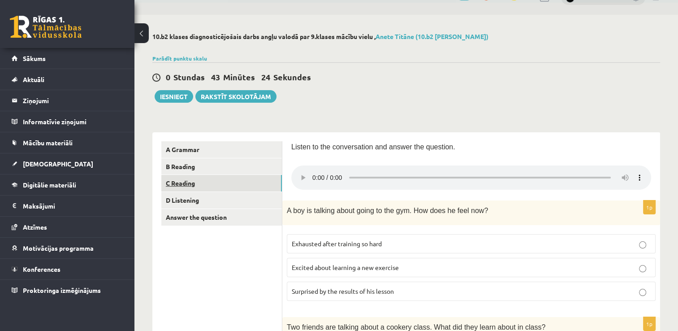
click at [233, 181] on link "C Reading" at bounding box center [221, 183] width 121 height 17
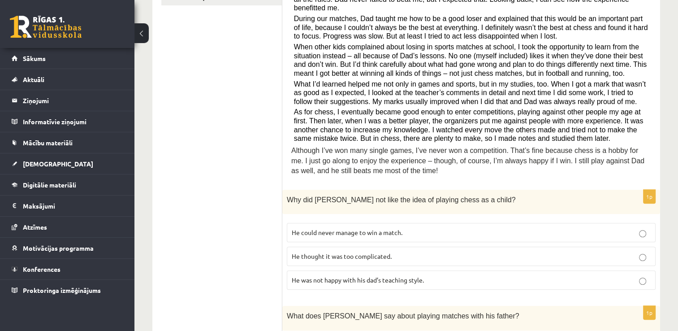
scroll to position [244, 0]
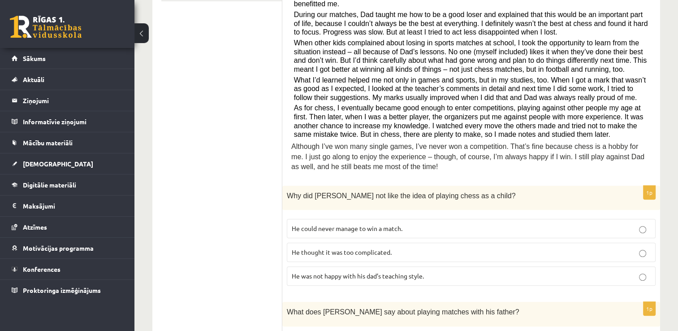
click at [404, 224] on p "He could never manage to win a match." at bounding box center [471, 228] width 359 height 9
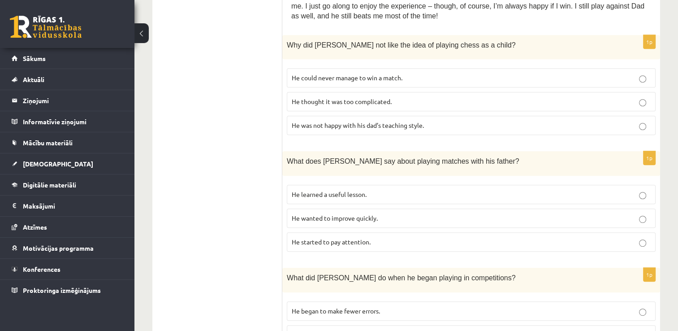
scroll to position [423, 0]
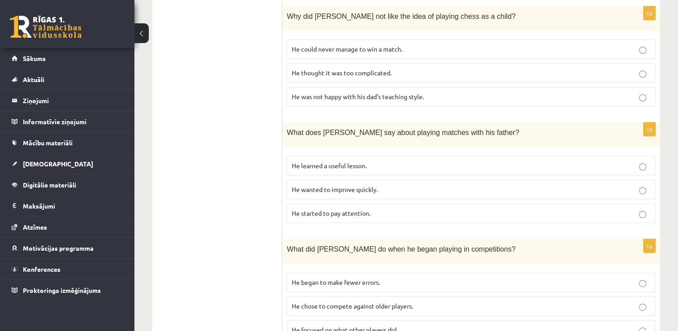
click at [377, 161] on p "He learned a useful lesson." at bounding box center [471, 165] width 359 height 9
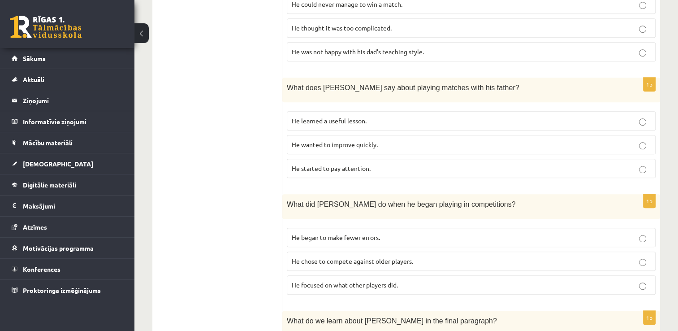
click at [380, 257] on span "He chose to compete against older players." at bounding box center [353, 261] width 122 height 8
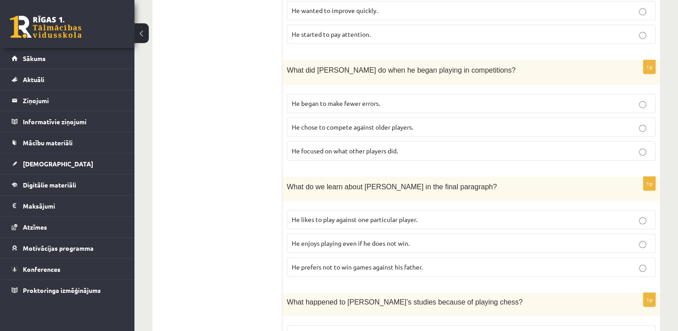
scroll to position [603, 0]
click at [379, 239] on span "He enjoys playing even if he does not win." at bounding box center [351, 243] width 118 height 8
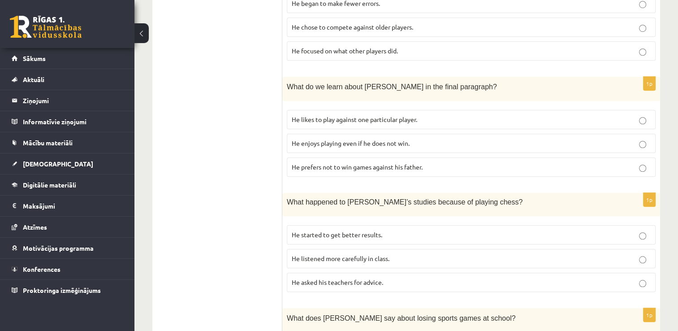
scroll to position [737, 0]
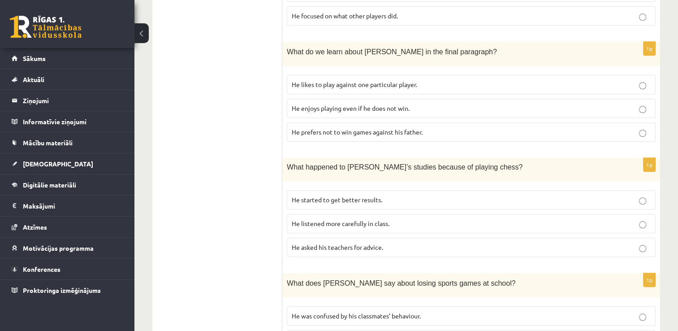
click at [400, 195] on p "He started to get better results." at bounding box center [471, 199] width 359 height 9
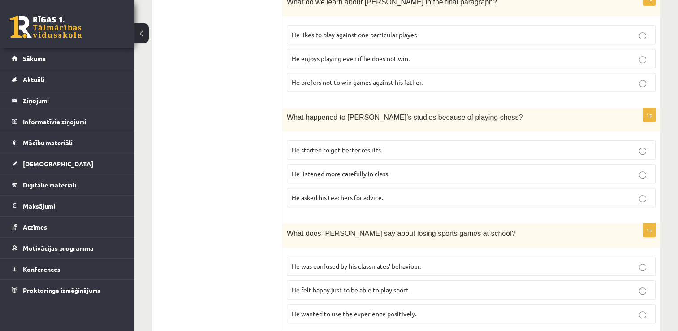
scroll to position [800, 0]
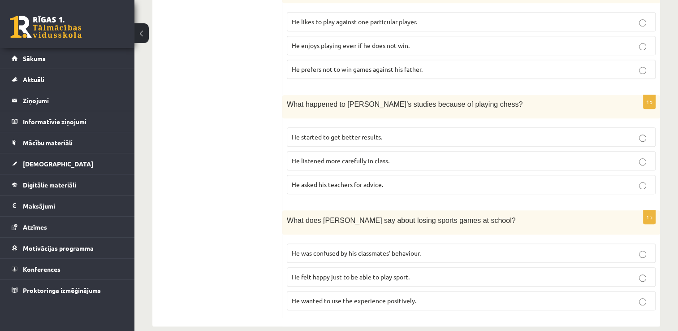
click at [352, 180] on p "He asked his teachers for advice." at bounding box center [471, 184] width 359 height 9
click at [356, 249] on span "He was confused by his classmates’ behaviour." at bounding box center [356, 253] width 129 height 8
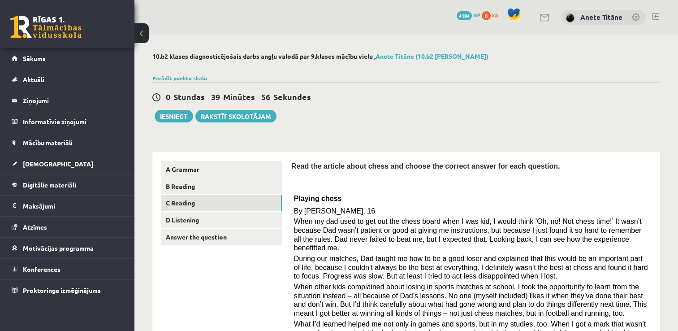
scroll to position [0, 0]
click at [243, 221] on link "D Listening" at bounding box center [221, 220] width 121 height 17
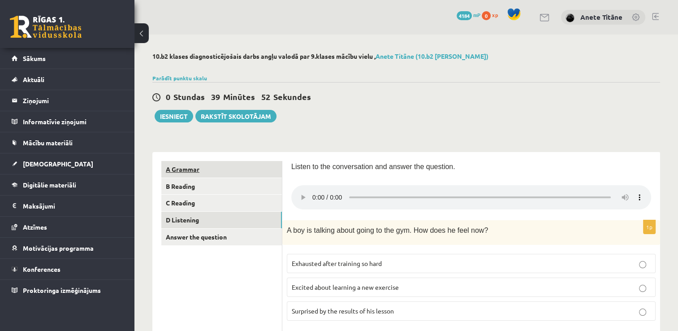
click at [230, 172] on link "A Grammar" at bounding box center [221, 169] width 121 height 17
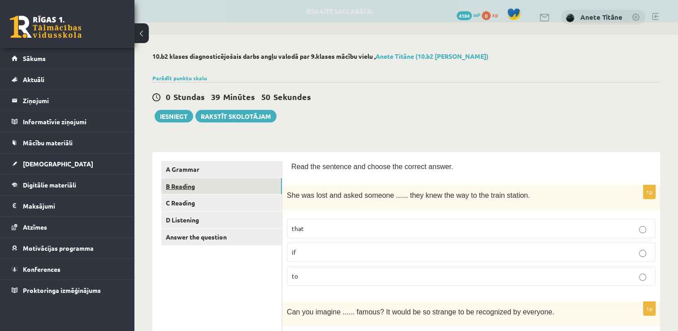
click at [235, 189] on link "B Reading" at bounding box center [221, 186] width 121 height 17
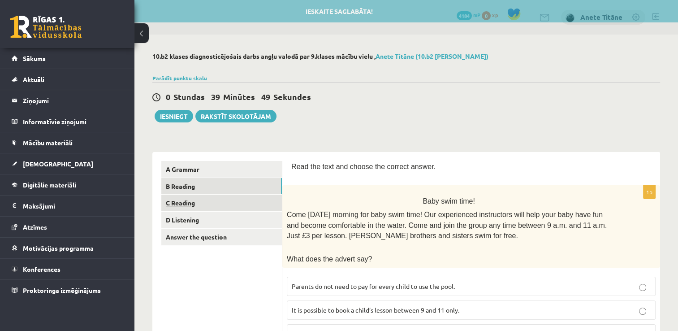
click at [237, 204] on link "C Reading" at bounding box center [221, 203] width 121 height 17
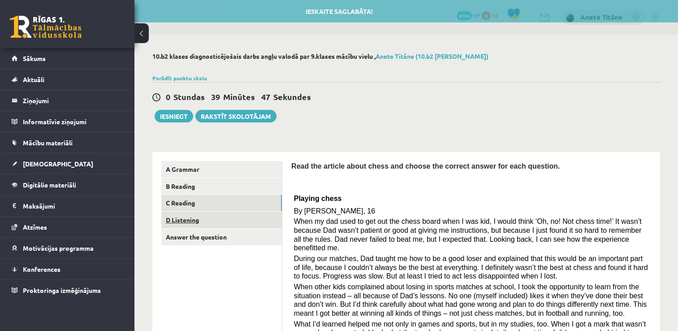
click at [239, 223] on link "D Listening" at bounding box center [221, 220] width 121 height 17
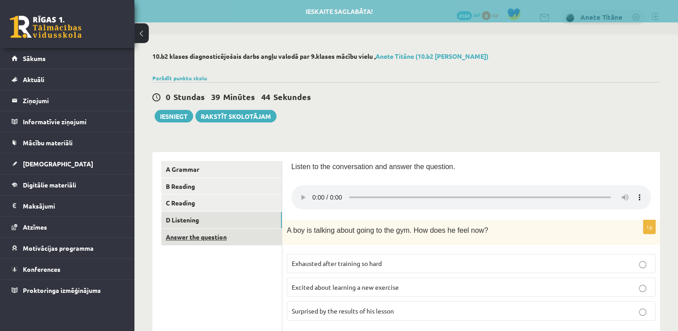
click at [235, 235] on link "Answer the question" at bounding box center [221, 237] width 121 height 17
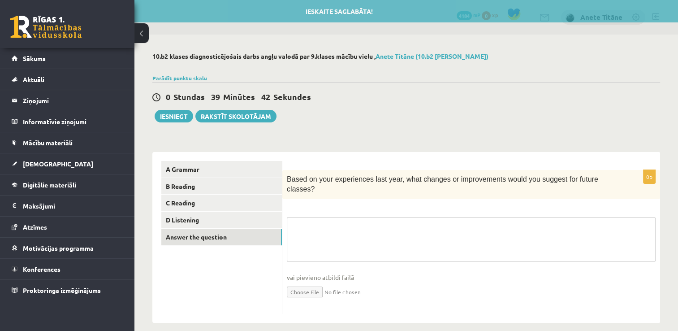
click at [321, 220] on textarea at bounding box center [471, 239] width 369 height 45
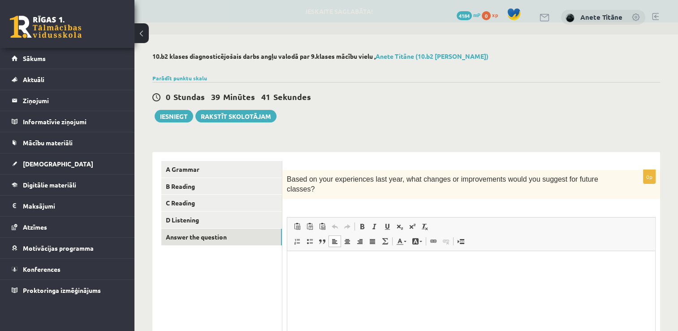
click at [311, 261] on p "Editor, wiswyg-editor-user-answer-47363908348120" at bounding box center [471, 264] width 350 height 9
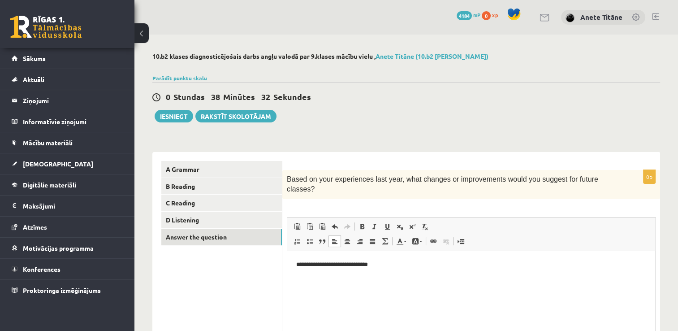
click at [399, 269] on html "**********" at bounding box center [471, 264] width 368 height 27
drag, startPoint x: 331, startPoint y: 179, endPoint x: 366, endPoint y: 180, distance: 35.0
click at [366, 180] on span "Based on your experiences last year, what changes or improvements would you sug…" at bounding box center [443, 183] width 312 height 17
copy span "experiences"
drag, startPoint x: 317, startPoint y: 264, endPoint x: 338, endPoint y: 268, distance: 21.0
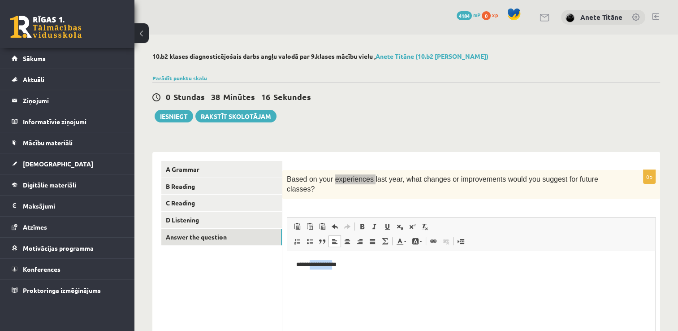
click at [338, 268] on p "**********" at bounding box center [471, 264] width 351 height 9
click at [350, 267] on p "**********" at bounding box center [471, 264] width 351 height 9
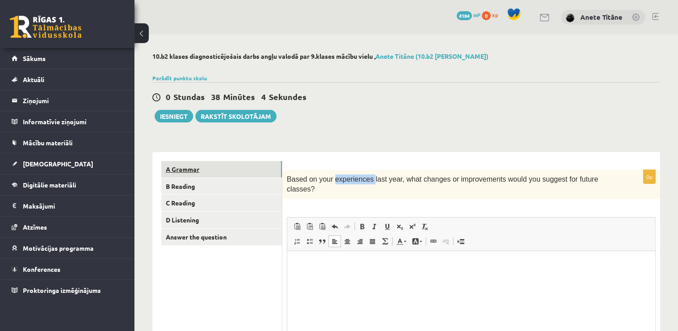
click at [218, 165] on link "A Grammar" at bounding box center [221, 169] width 121 height 17
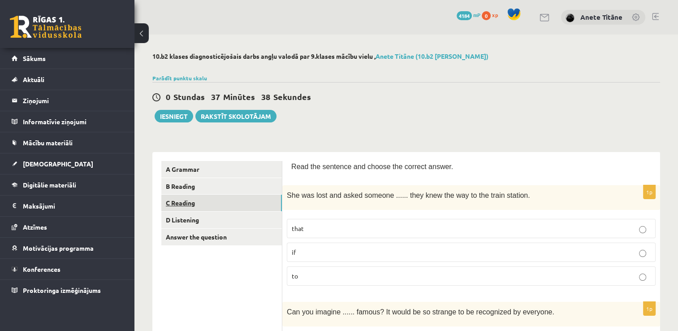
click at [243, 202] on link "C Reading" at bounding box center [221, 203] width 121 height 17
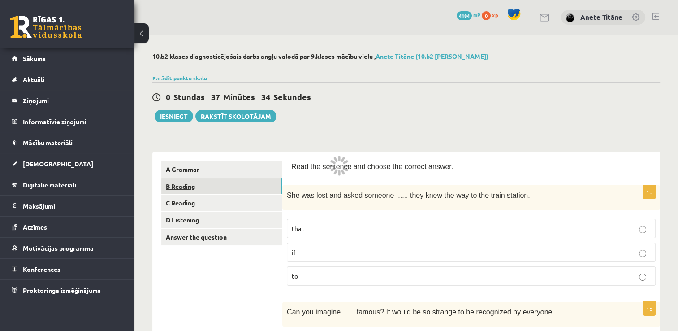
click at [262, 189] on link "B Reading" at bounding box center [221, 186] width 121 height 17
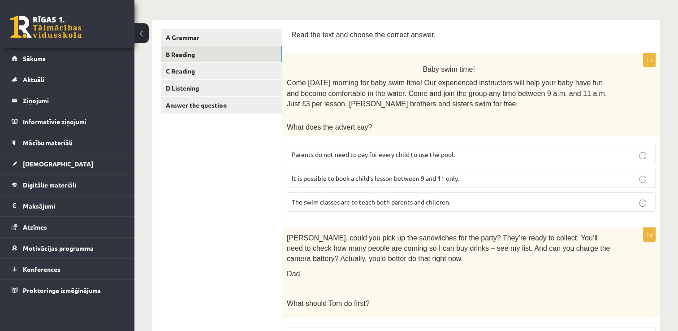
scroll to position [135, 0]
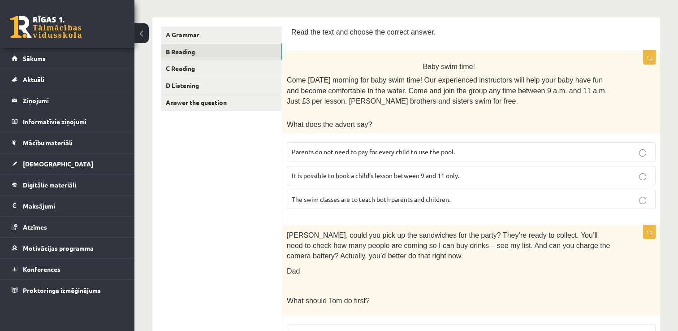
click at [441, 150] on span "Parents do not need to pay for every child to use the pool." at bounding box center [373, 152] width 163 height 8
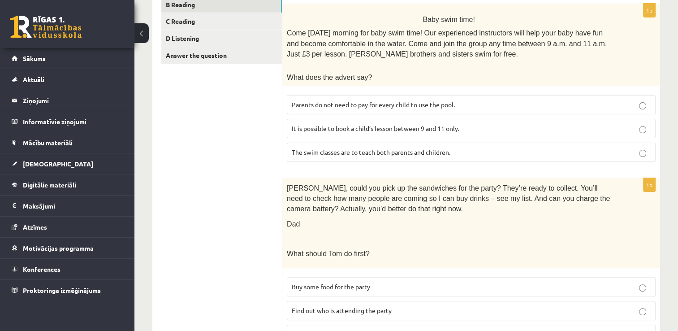
scroll to position [165, 0]
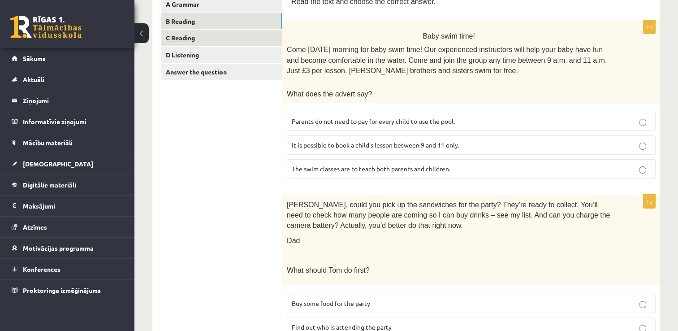
click at [230, 39] on link "C Reading" at bounding box center [221, 38] width 121 height 17
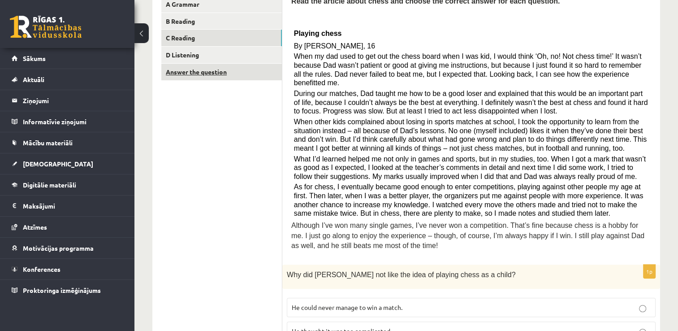
click at [267, 74] on link "Answer the question" at bounding box center [221, 72] width 121 height 17
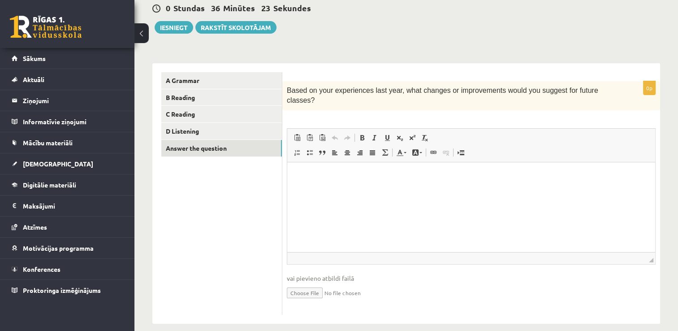
scroll to position [0, 0]
click at [247, 121] on link "C Reading" at bounding box center [221, 114] width 121 height 17
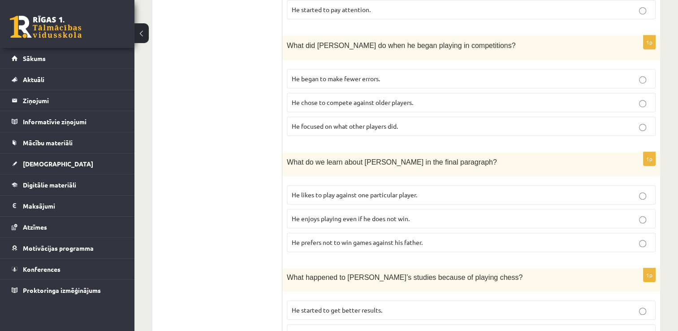
scroll to position [800, 0]
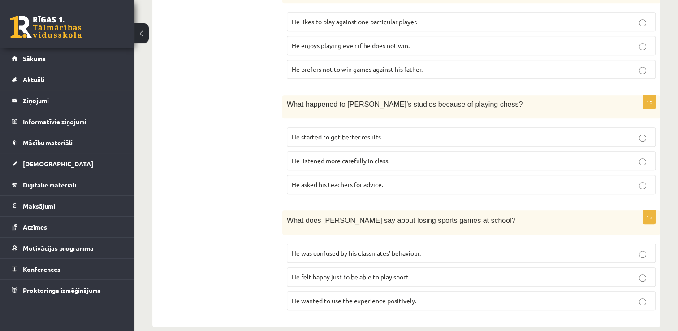
click at [428, 296] on p "He wanted to use the experience positively." at bounding box center [471, 300] width 359 height 9
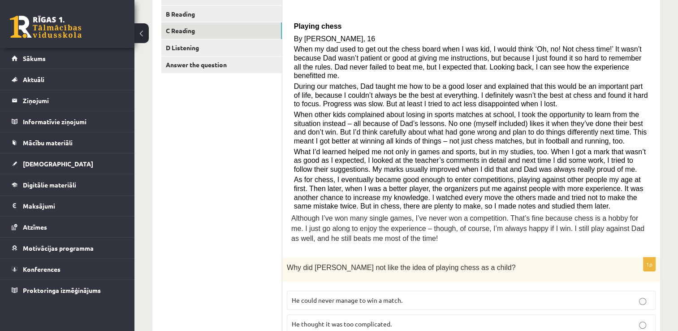
scroll to position [172, 0]
click at [267, 46] on link "D Listening" at bounding box center [221, 47] width 121 height 17
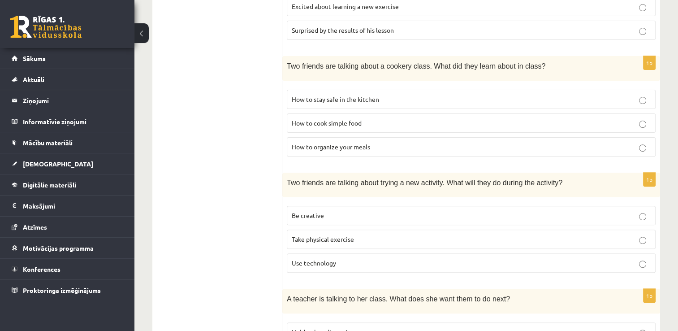
scroll to position [244, 0]
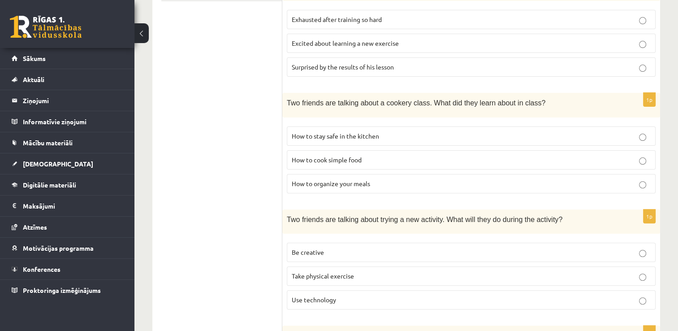
click at [378, 184] on p "How to organize your meals" at bounding box center [471, 183] width 359 height 9
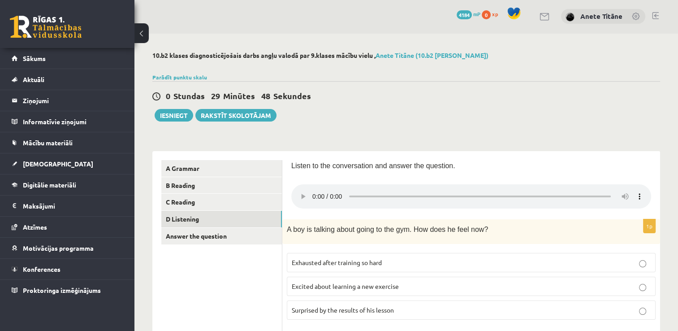
scroll to position [0, 0]
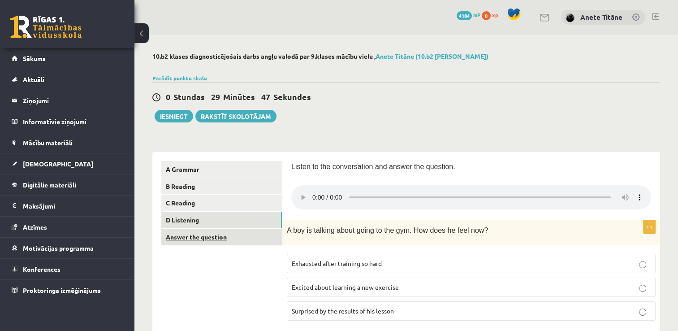
click at [252, 239] on link "Answer the question" at bounding box center [221, 237] width 121 height 17
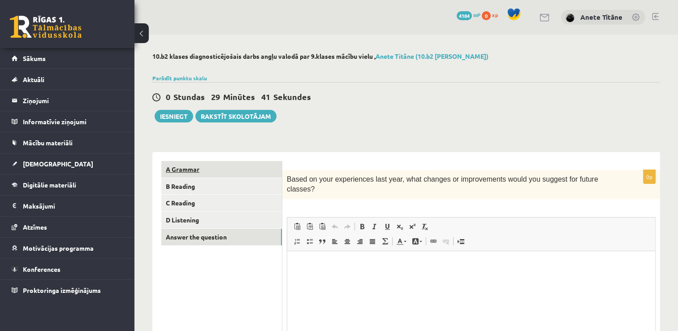
click at [211, 170] on link "A Grammar" at bounding box center [221, 169] width 121 height 17
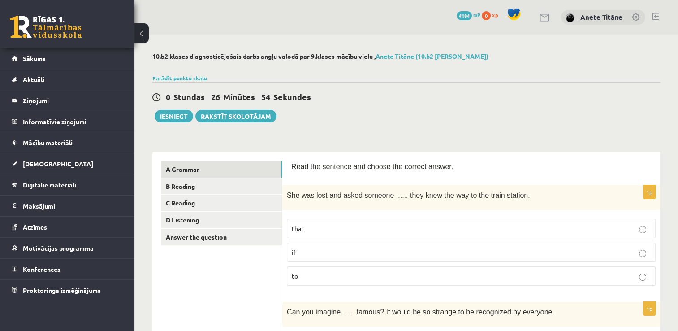
click at [333, 116] on div "0 Stundas 26 Minūtes 54 Sekundes Ieskaite saglabāta! Iesniegt Rakstīt skolotājam" at bounding box center [406, 102] width 508 height 40
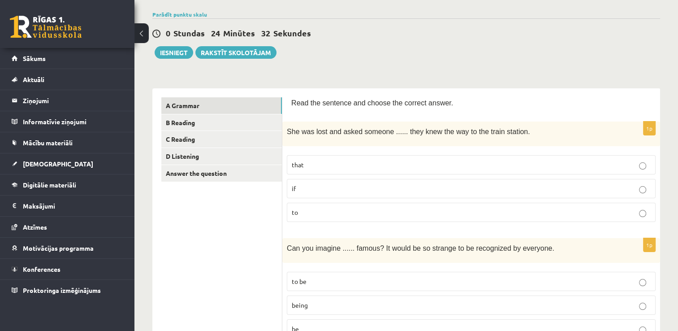
scroll to position [45, 0]
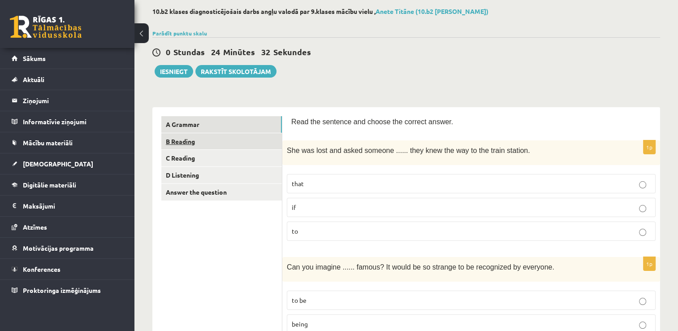
click at [242, 145] on link "B Reading" at bounding box center [221, 141] width 121 height 17
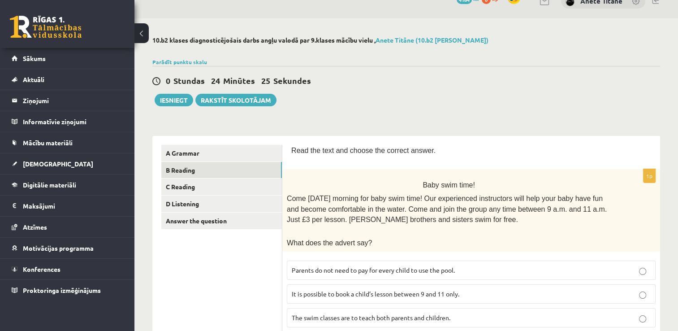
scroll to position [0, 0]
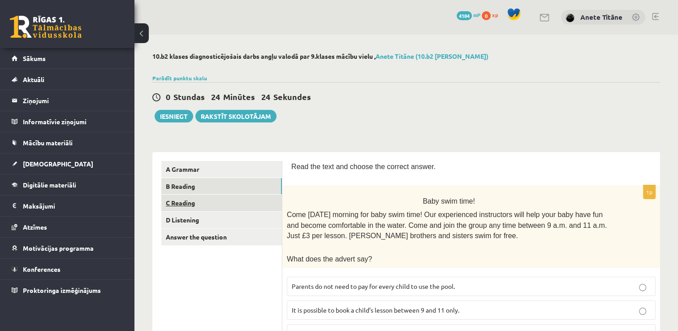
click at [262, 201] on link "C Reading" at bounding box center [221, 203] width 121 height 17
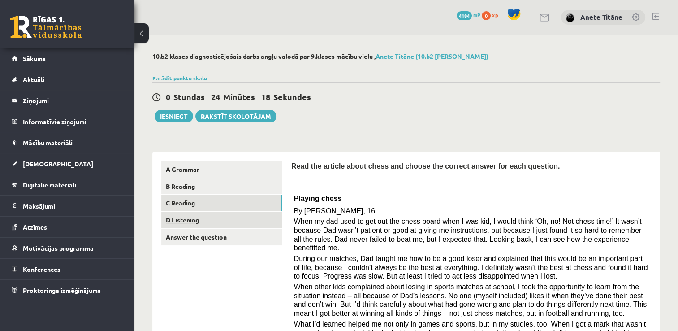
click at [244, 220] on link "D Listening" at bounding box center [221, 220] width 121 height 17
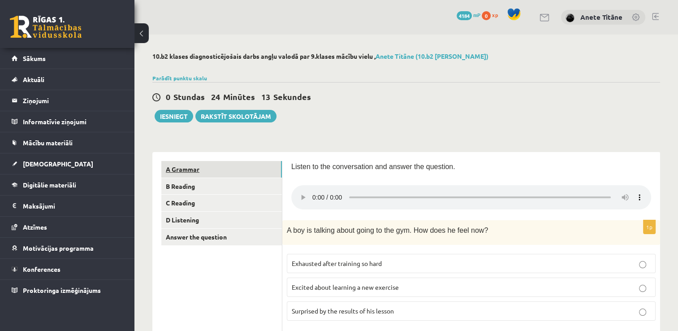
click at [235, 174] on link "A Grammar" at bounding box center [221, 169] width 121 height 17
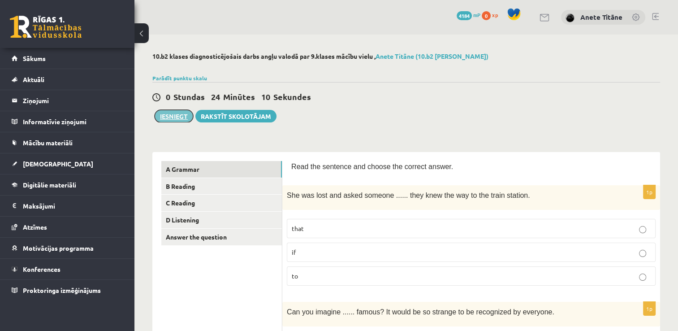
click at [178, 118] on button "Iesniegt" at bounding box center [174, 116] width 39 height 13
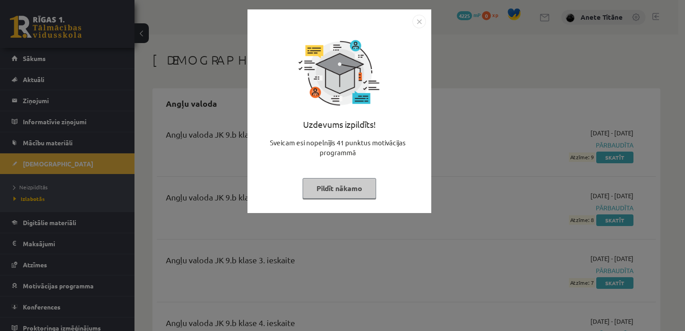
click at [418, 21] on img "Close" at bounding box center [419, 21] width 13 height 13
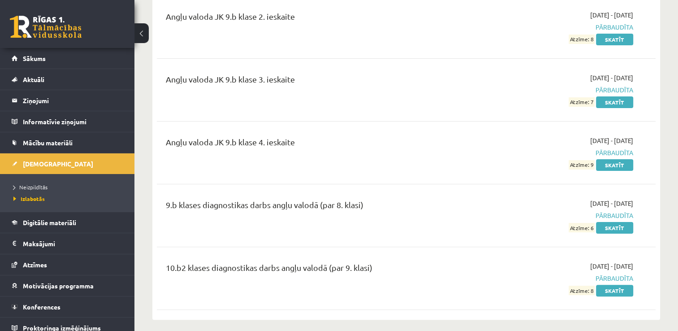
scroll to position [179, 0]
click at [606, 291] on link "Skatīt" at bounding box center [614, 292] width 37 height 12
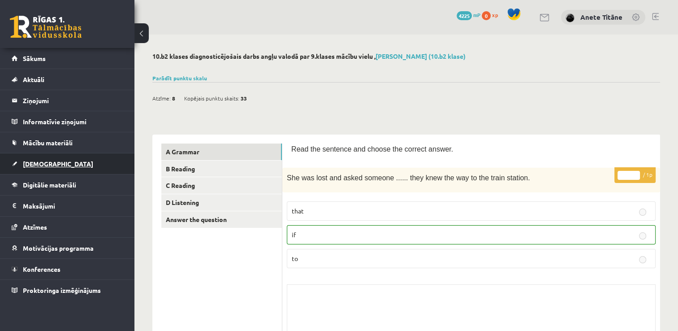
click at [73, 161] on link "[DEMOGRAPHIC_DATA]" at bounding box center [68, 163] width 112 height 21
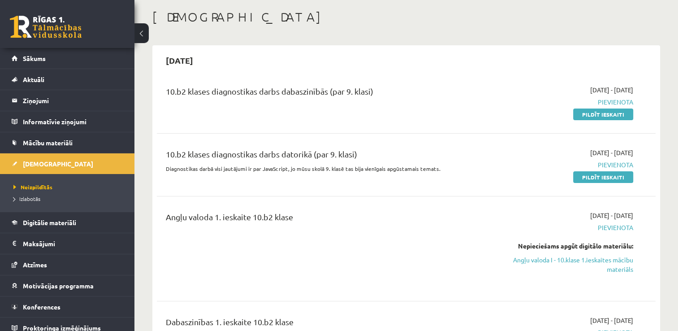
scroll to position [45, 0]
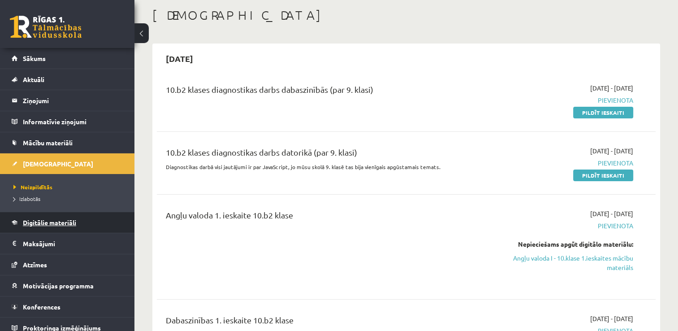
click at [59, 220] on span "Digitālie materiāli" at bounding box center [49, 222] width 53 height 8
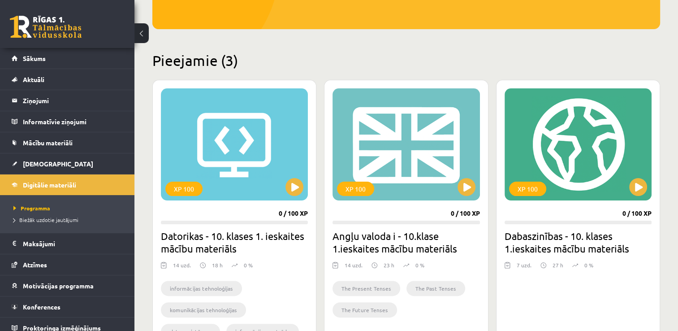
scroll to position [179, 0]
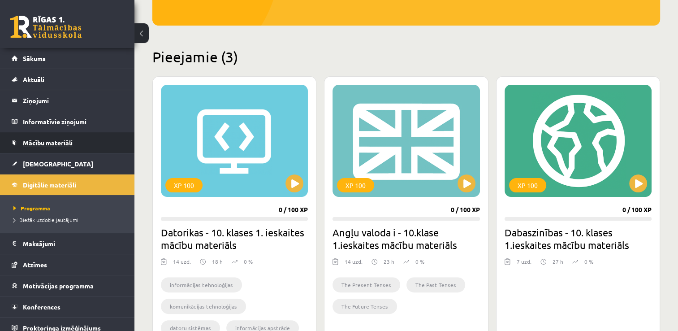
click at [61, 147] on link "Mācību materiāli" at bounding box center [68, 142] width 112 height 21
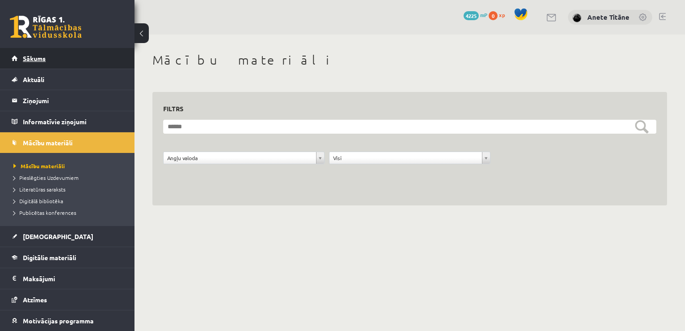
click at [74, 61] on link "Sākums" at bounding box center [68, 58] width 112 height 21
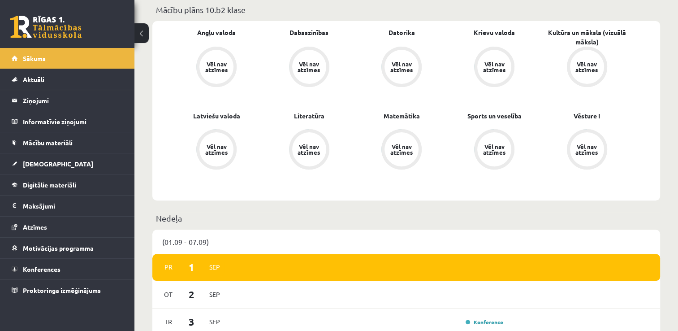
scroll to position [269, 0]
click at [201, 30] on link "Angļu valoda" at bounding box center [216, 32] width 39 height 9
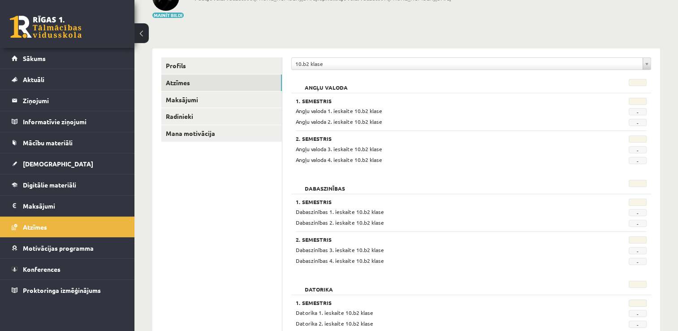
scroll to position [90, 0]
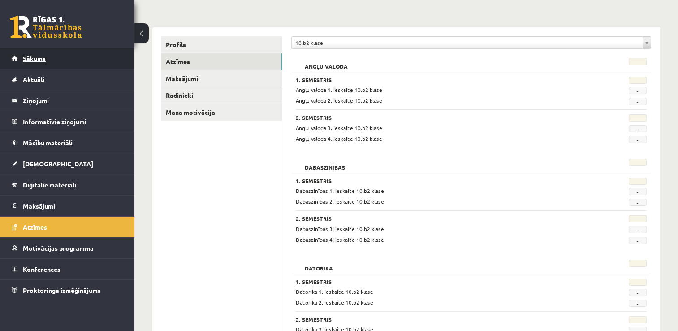
click at [61, 60] on link "Sākums" at bounding box center [68, 58] width 112 height 21
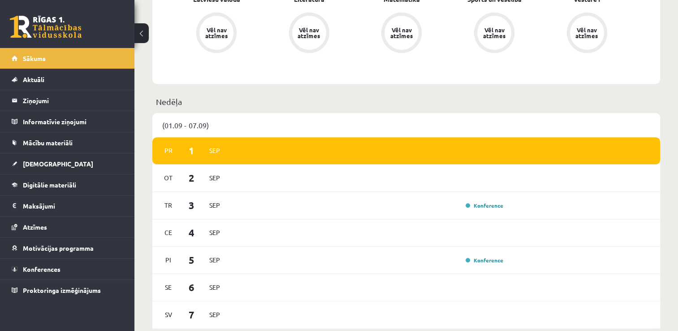
scroll to position [383, 0]
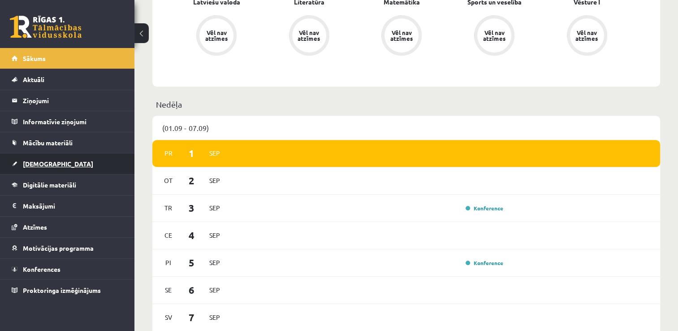
click at [90, 155] on link "[DEMOGRAPHIC_DATA]" at bounding box center [68, 163] width 112 height 21
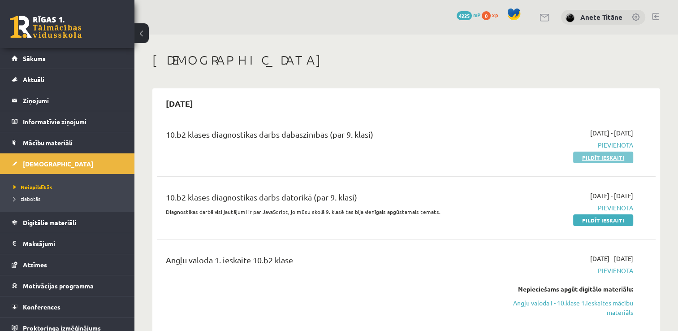
click at [583, 157] on link "Pildīt ieskaiti" at bounding box center [604, 158] width 60 height 12
